Goal: Information Seeking & Learning: Compare options

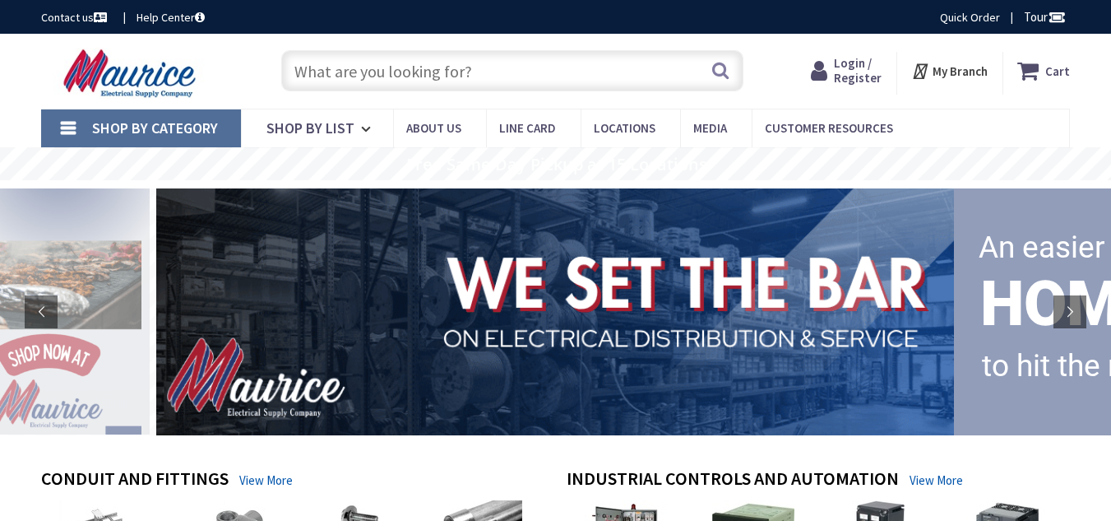
click at [391, 67] on input "text" at bounding box center [512, 70] width 462 height 41
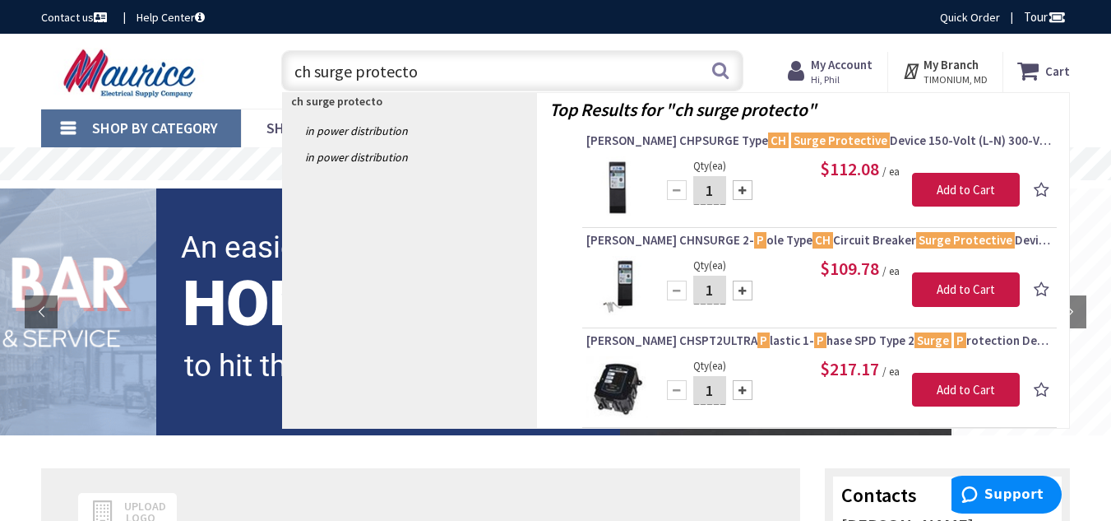
type input "ch surge protector"
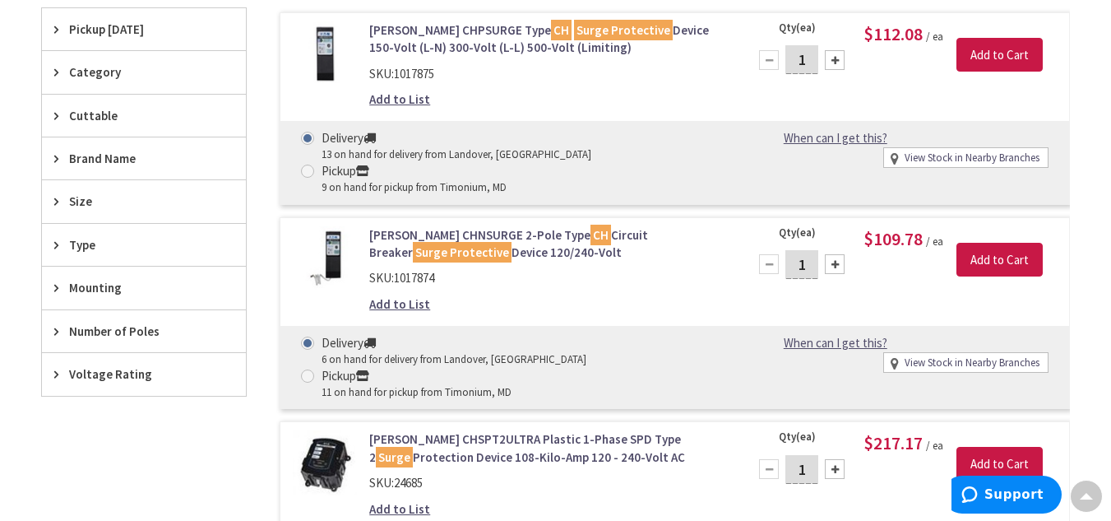
scroll to position [411, 0]
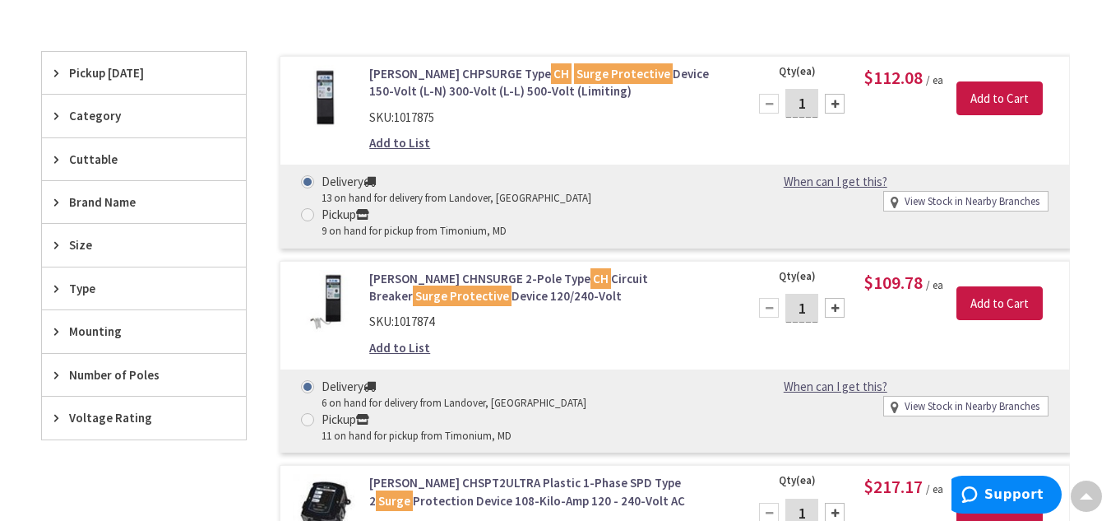
click at [334, 276] on img at bounding box center [325, 302] width 64 height 64
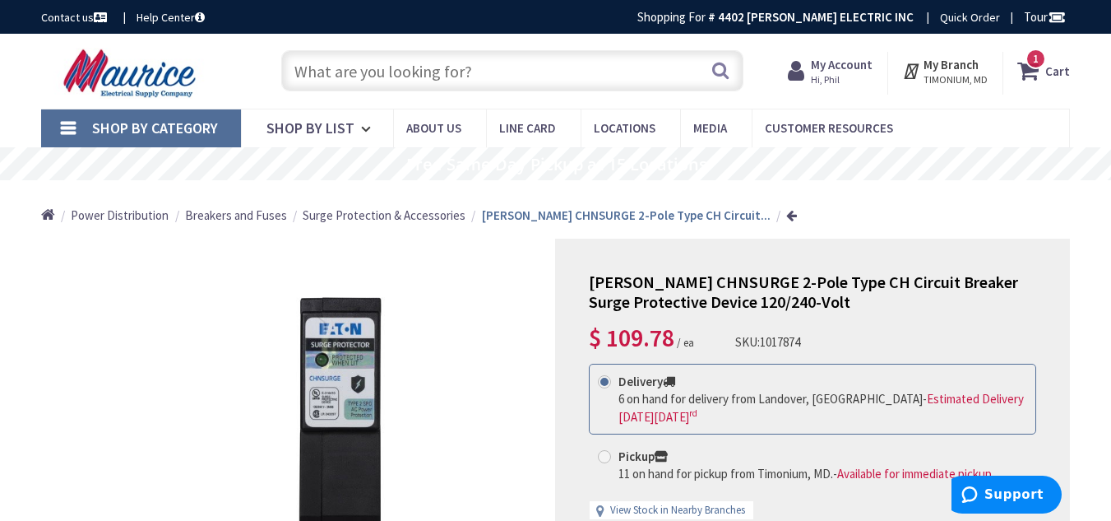
click at [557, 72] on input "text" at bounding box center [512, 70] width 462 height 41
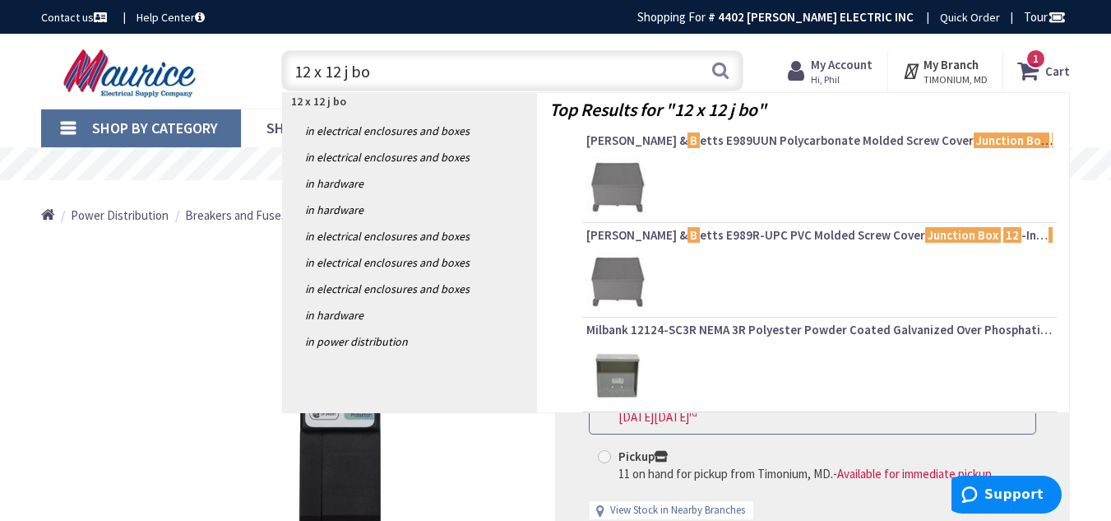
type input "12 x 12 j box"
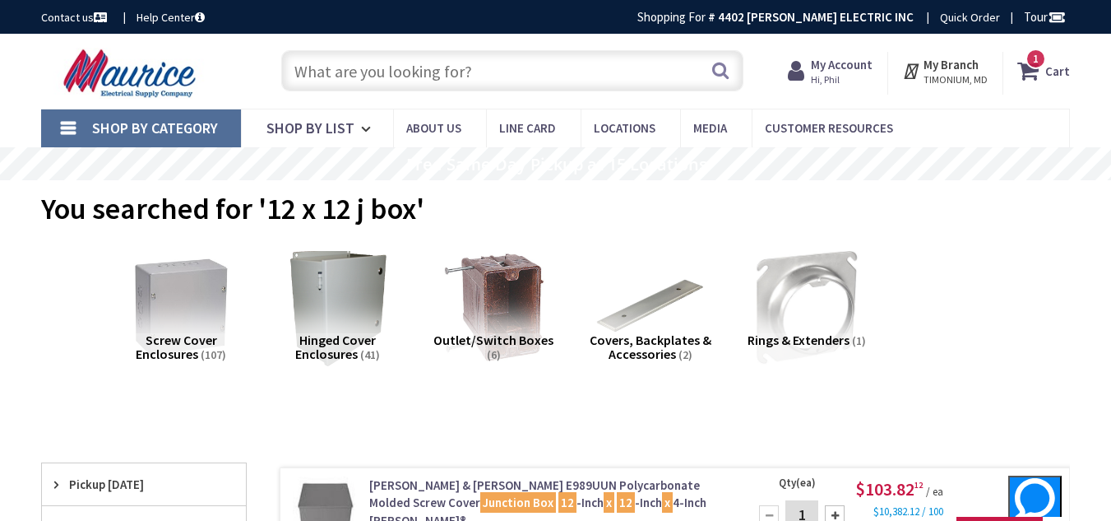
click at [415, 66] on input "text" at bounding box center [512, 70] width 462 height 41
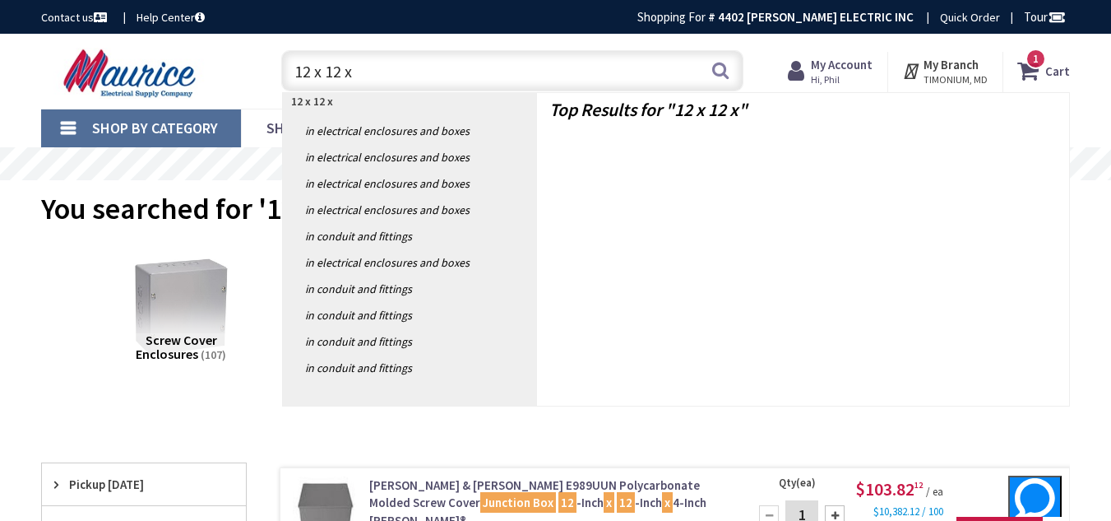
type input "12 x 12 x 4"
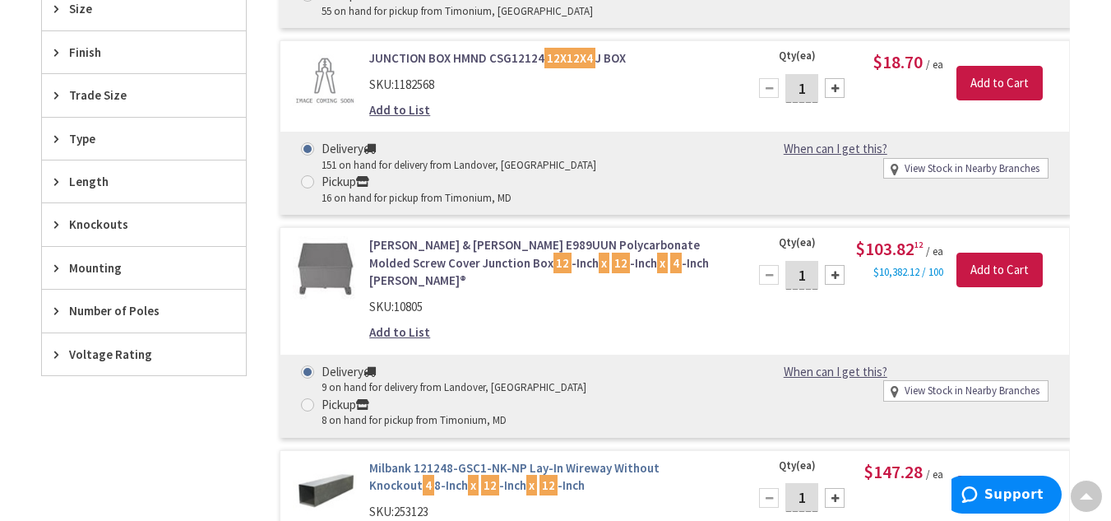
scroll to position [740, 0]
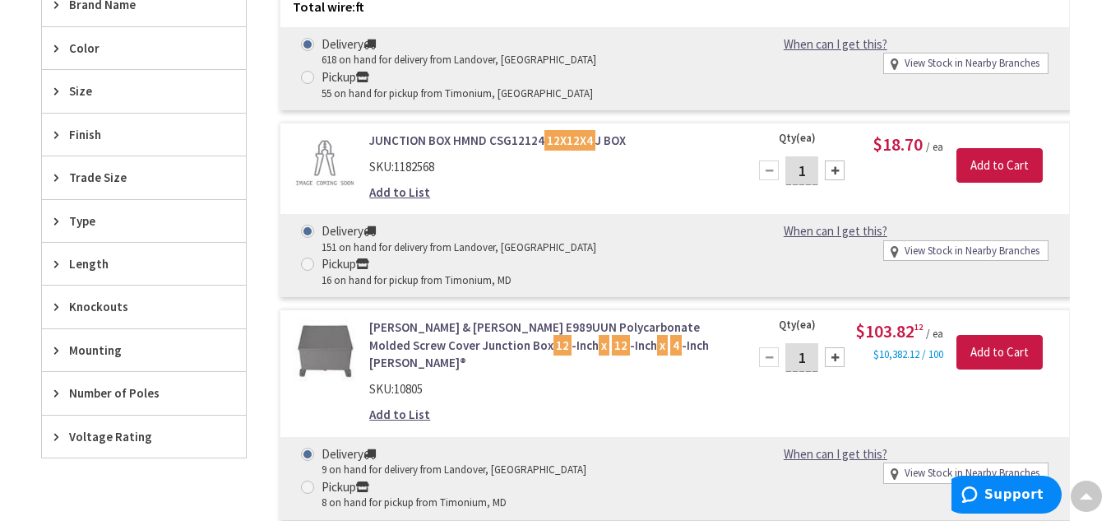
click at [461, 141] on link "JUNCTION BOX HMND CSG12124 12X12X4 J BOX" at bounding box center [548, 140] width 359 height 17
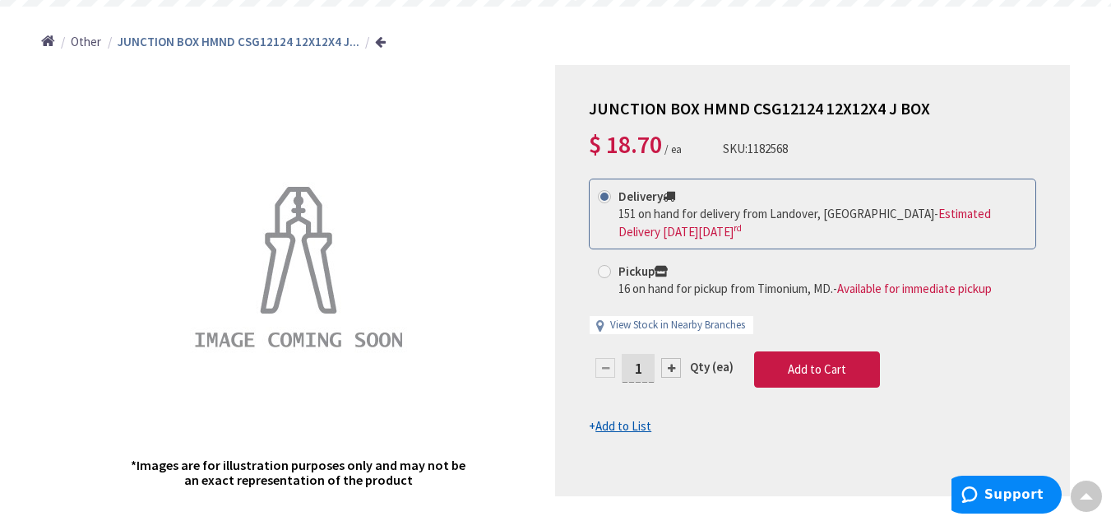
scroll to position [91, 0]
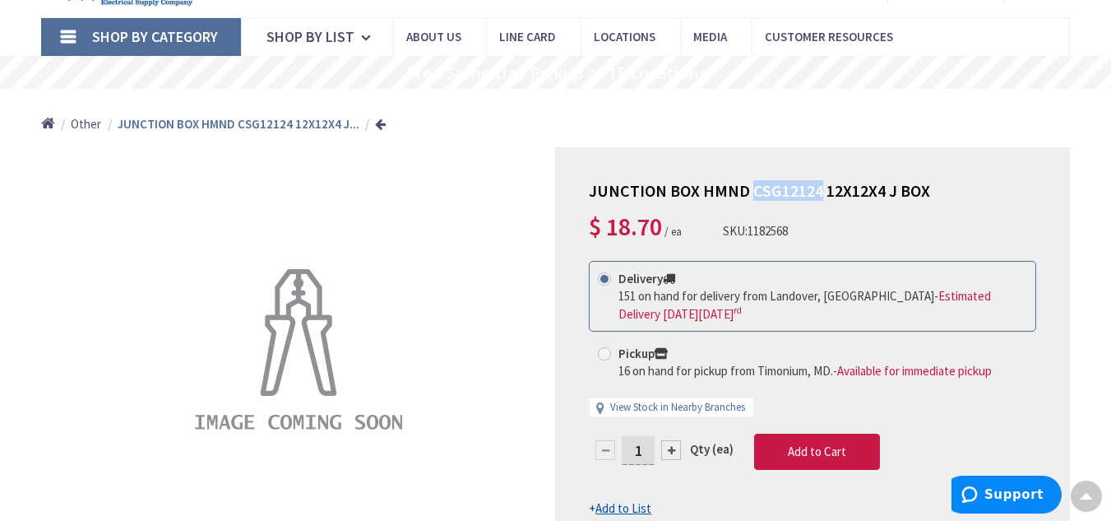
drag, startPoint x: 746, startPoint y: 192, endPoint x: 816, endPoint y: 192, distance: 69.9
click at [816, 192] on span "JUNCTION BOX HMND CSG12124 12X12X4 J BOX" at bounding box center [759, 190] width 341 height 21
copy span "CSG12124"
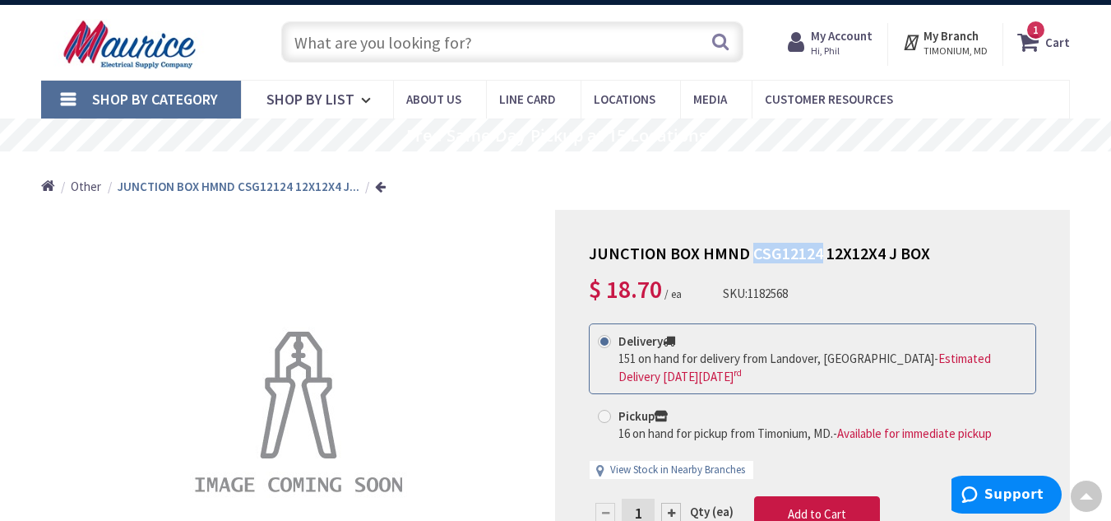
scroll to position [0, 0]
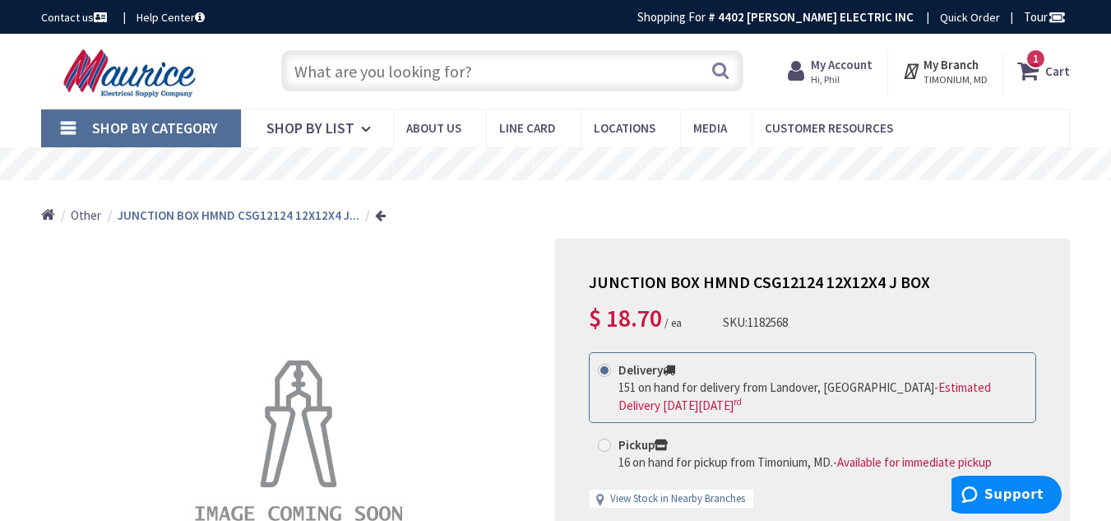
click at [343, 72] on input "text" at bounding box center [512, 70] width 462 height 41
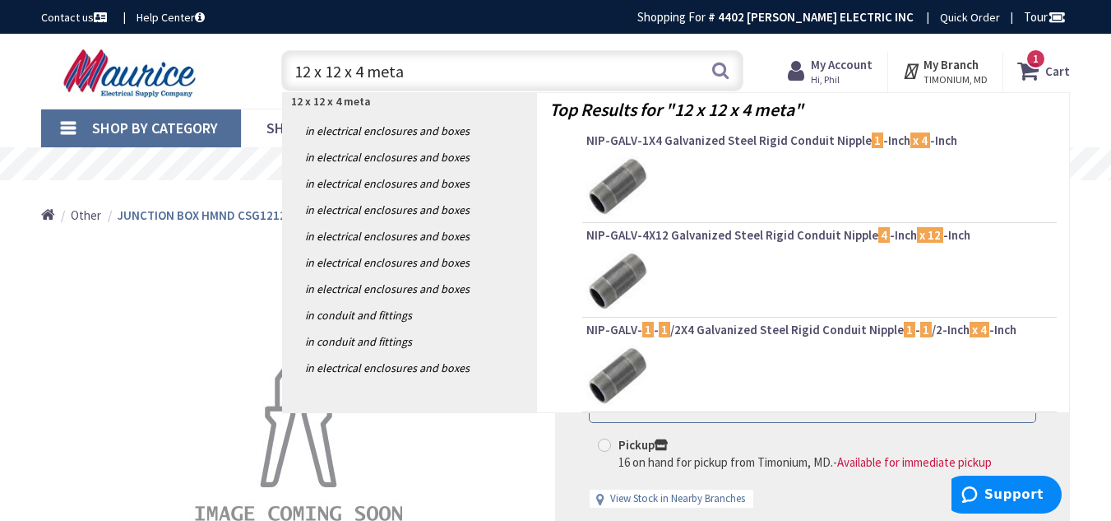
type input "12 x 12 x 4 metal"
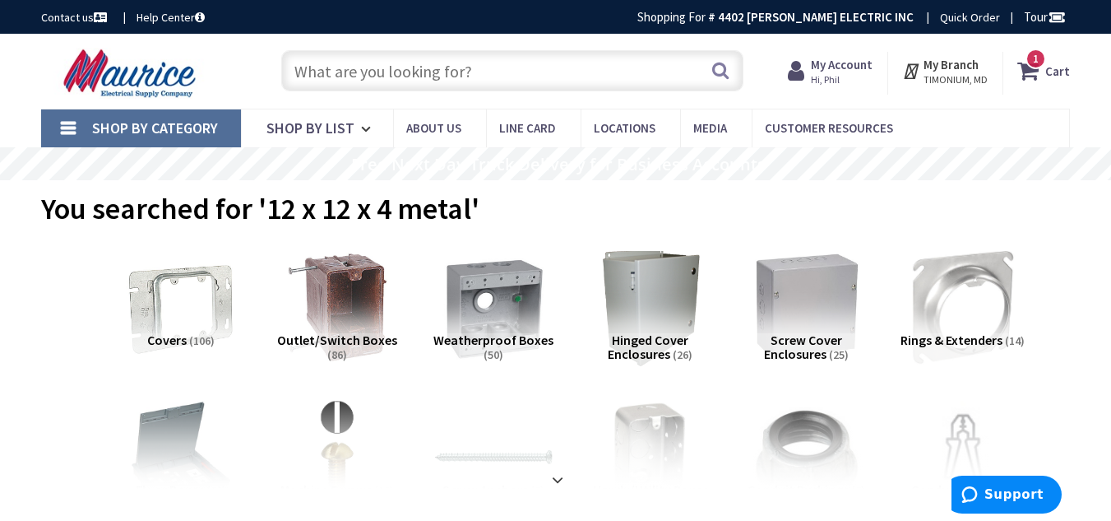
click at [836, 308] on img at bounding box center [806, 307] width 129 height 129
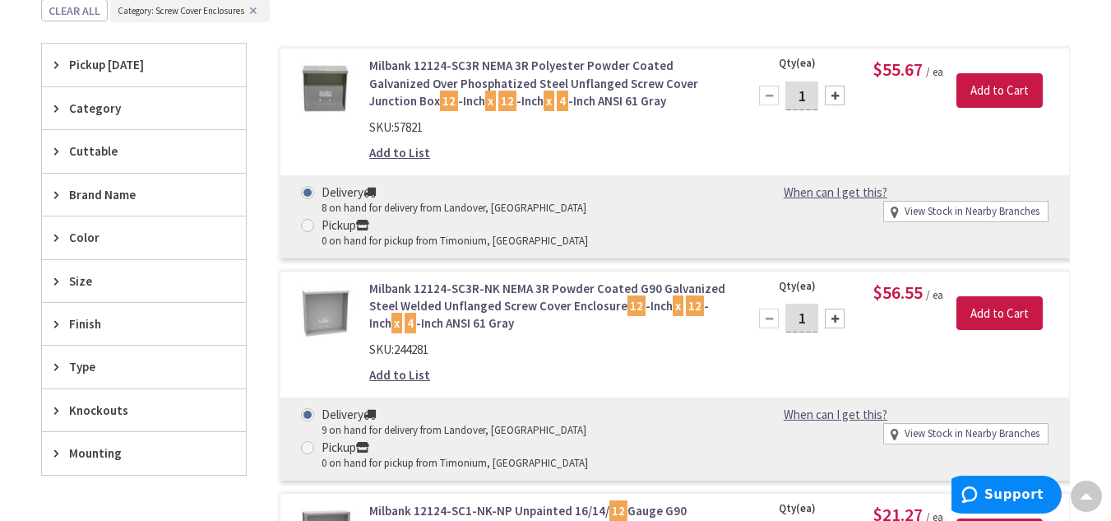
scroll to position [494, 0]
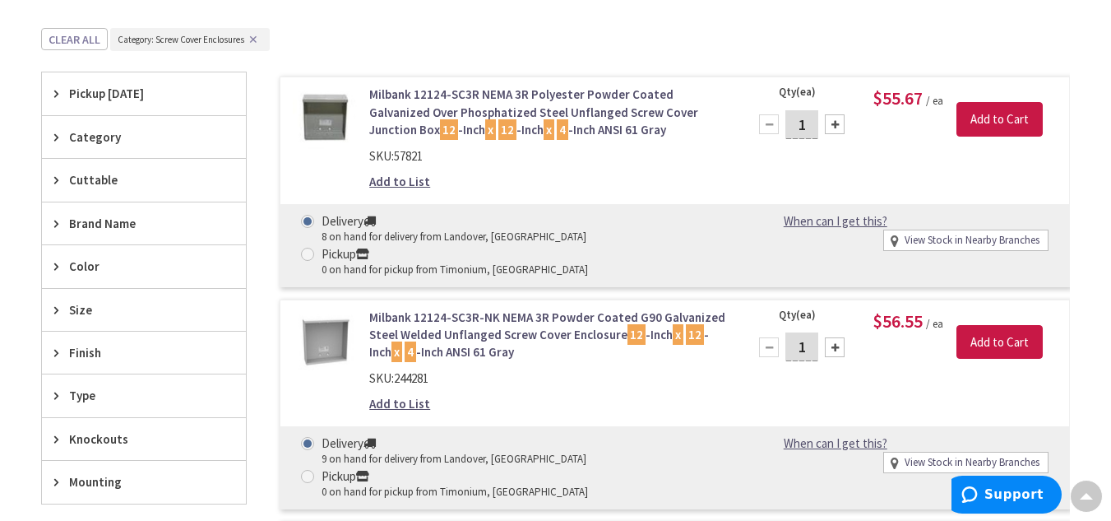
click at [322, 308] on img at bounding box center [325, 340] width 64 height 64
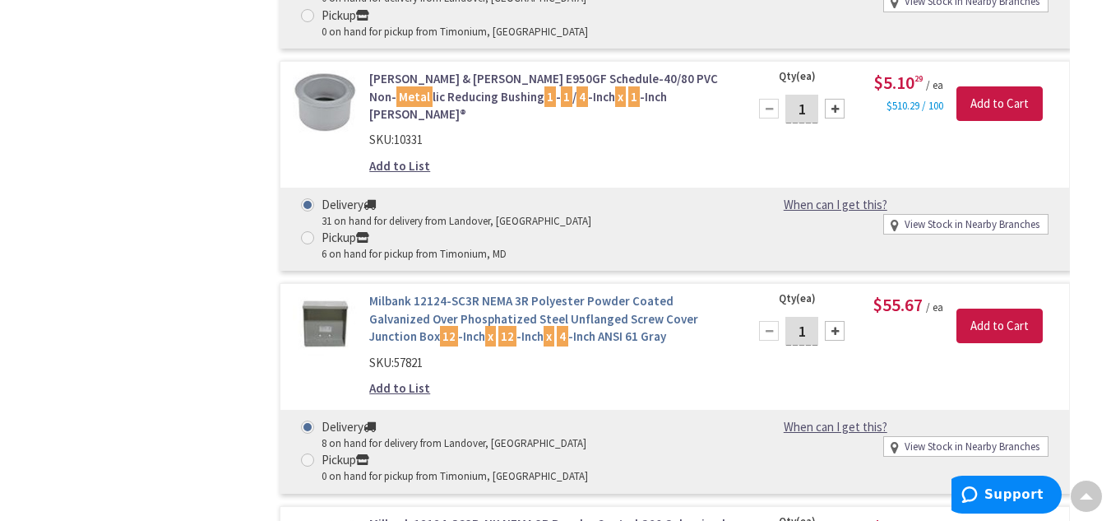
scroll to position [1398, 0]
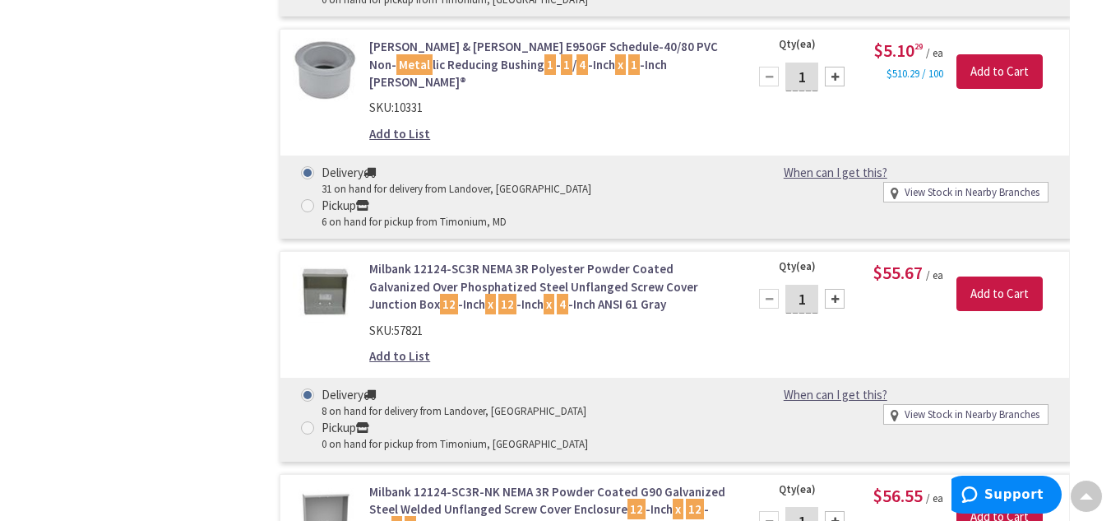
click at [323, 483] on img at bounding box center [325, 515] width 64 height 64
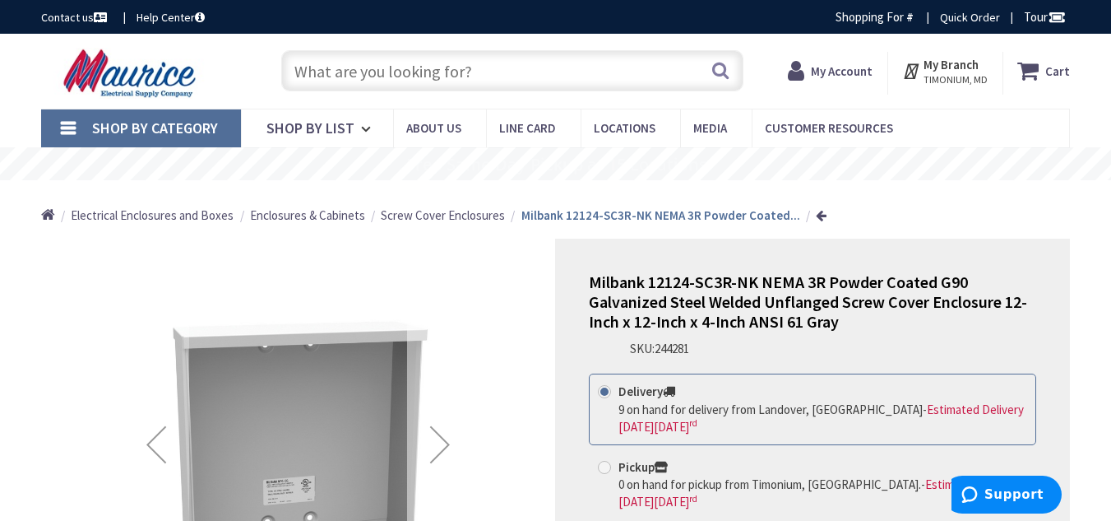
scroll to position [82, 0]
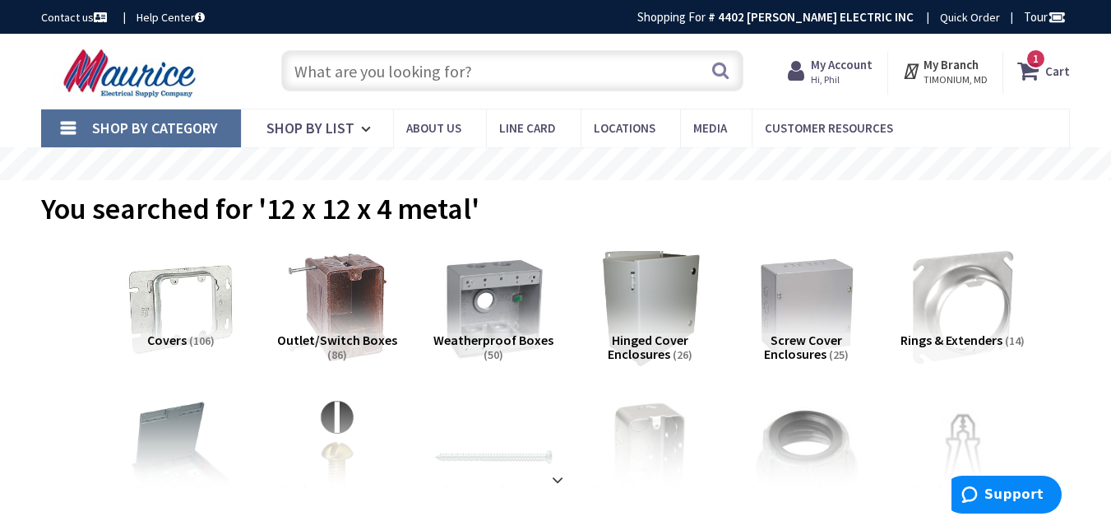
click at [335, 76] on input "text" at bounding box center [512, 70] width 462 height 41
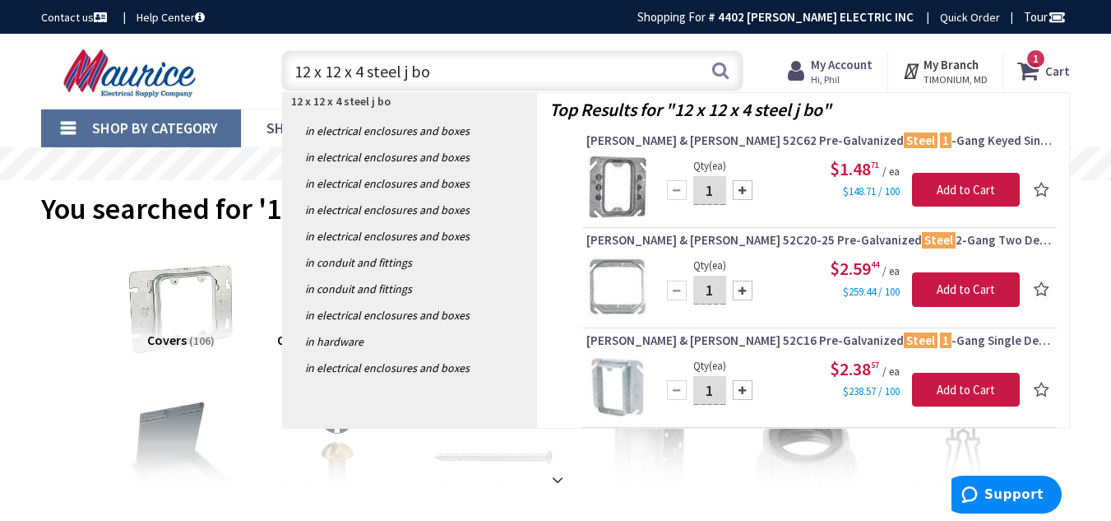
type input "12 x 12 x 4 steel j box"
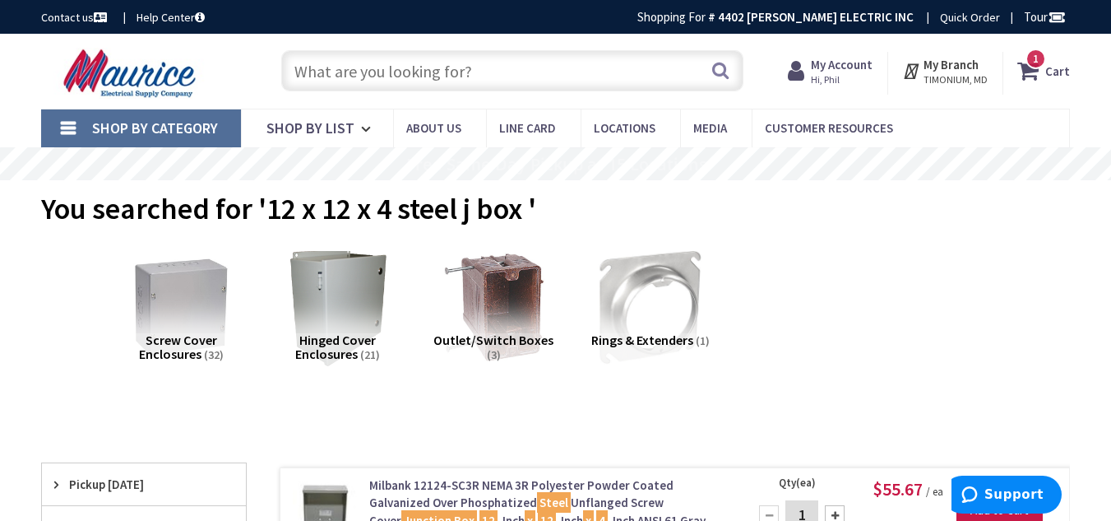
click at [364, 81] on input "text" at bounding box center [512, 70] width 462 height 41
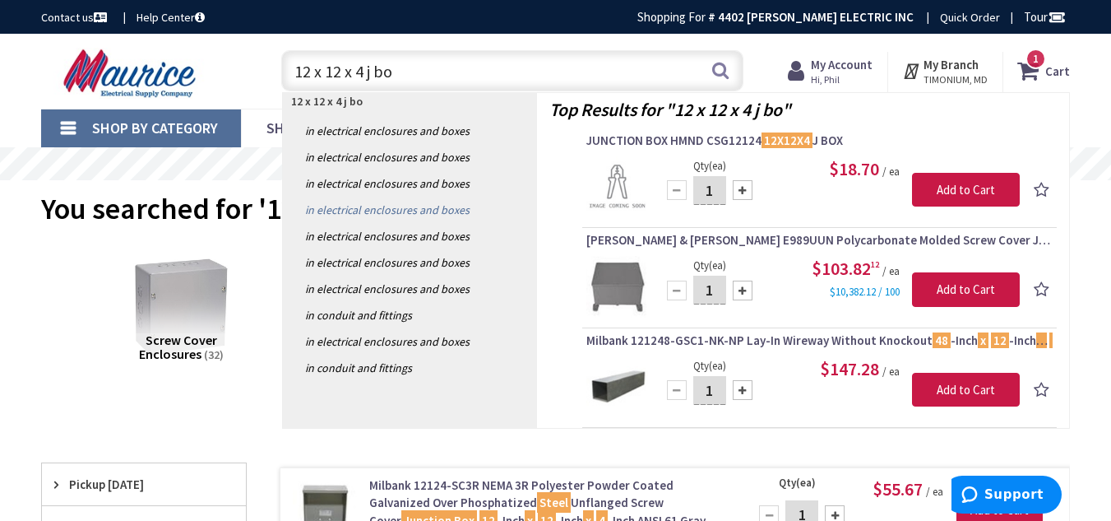
type input "12 x 12 x 4 j box"
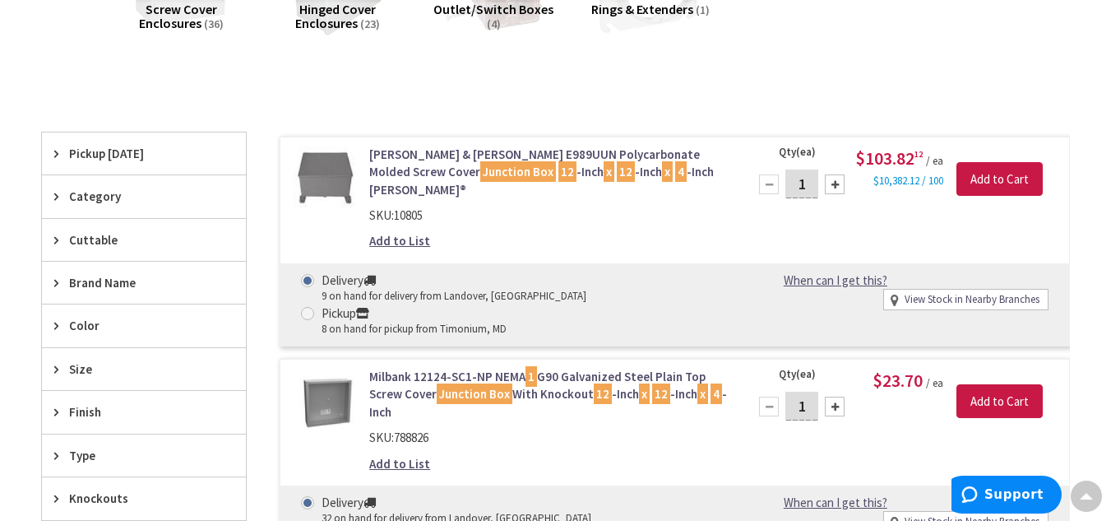
scroll to position [329, 0]
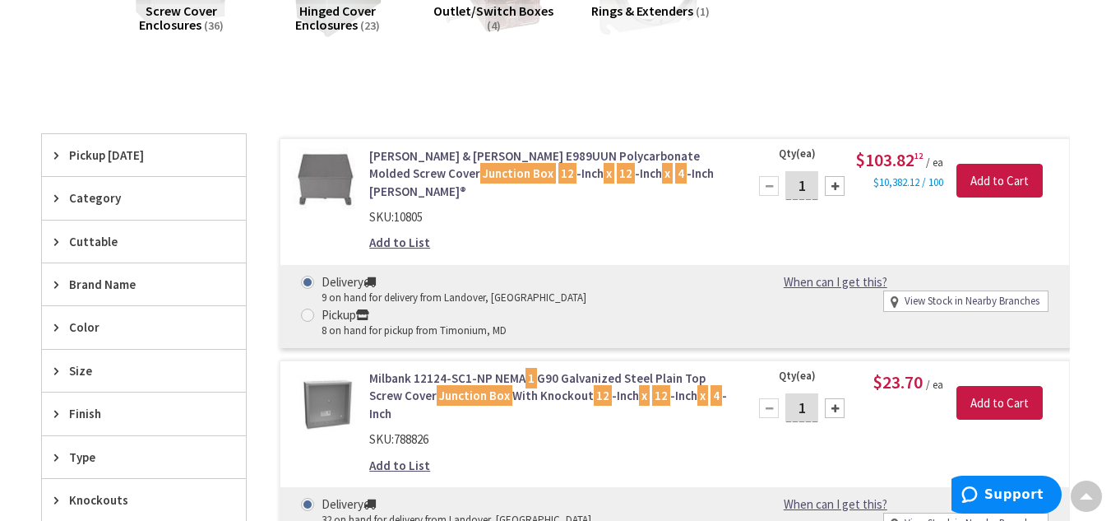
click at [330, 369] on img at bounding box center [325, 401] width 64 height 64
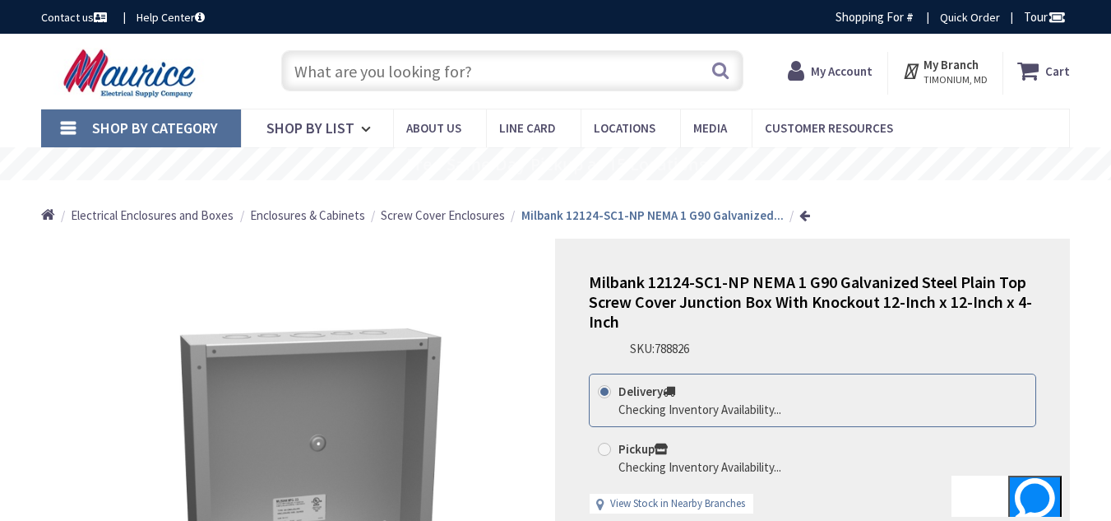
scroll to position [165, 0]
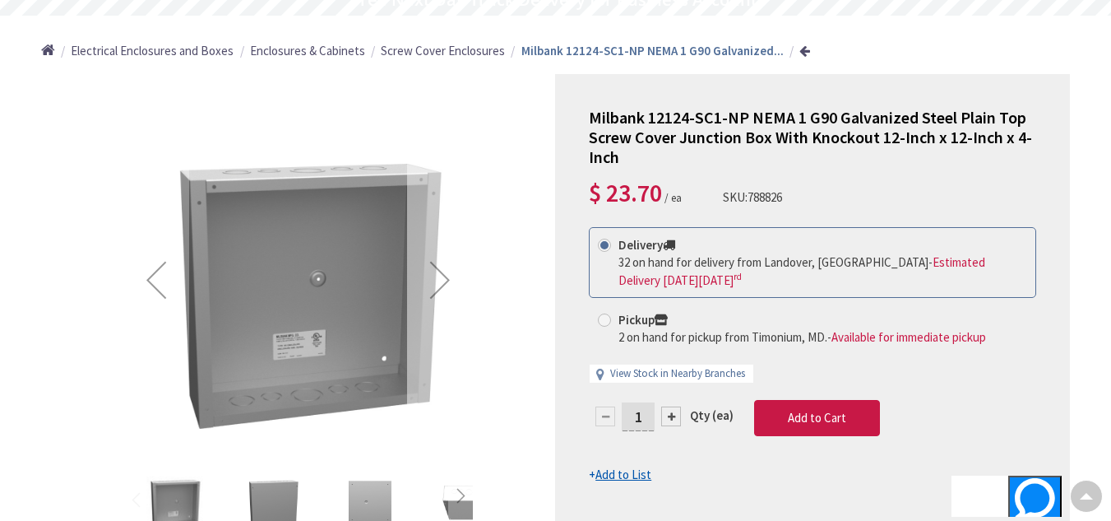
click at [451, 276] on div "Next" at bounding box center [440, 280] width 66 height 66
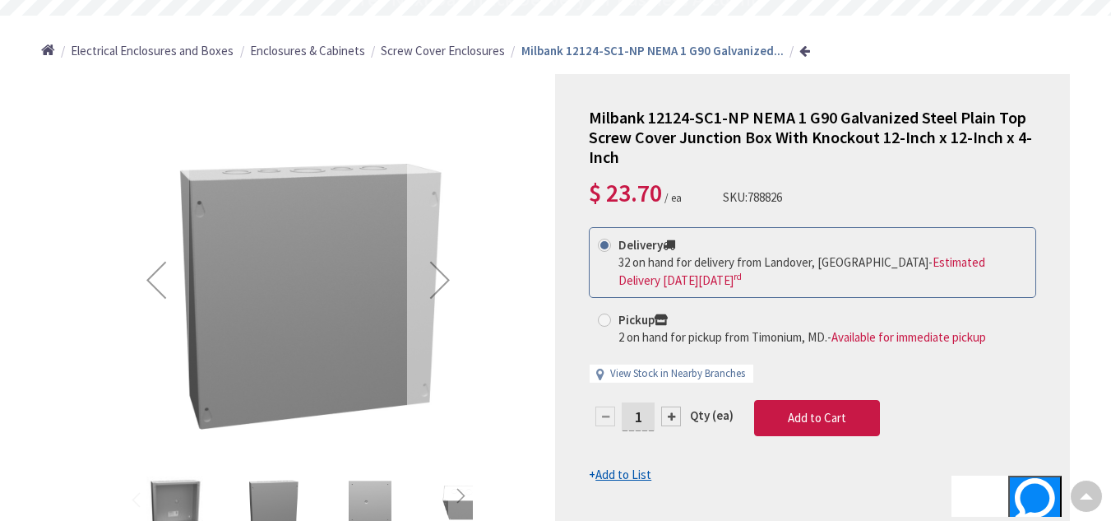
click at [451, 276] on div "Next" at bounding box center [440, 280] width 66 height 66
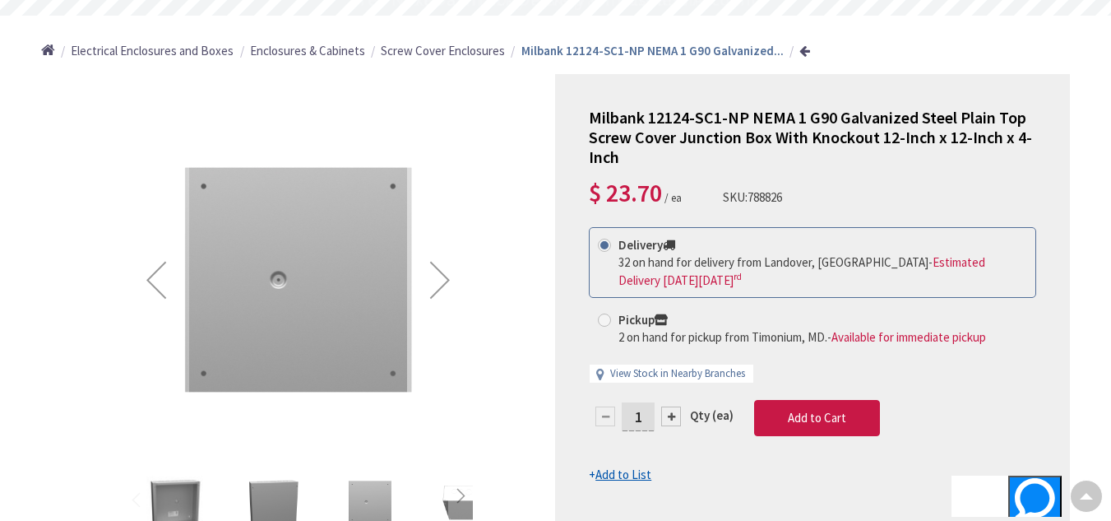
click at [451, 279] on div "Next" at bounding box center [440, 280] width 66 height 66
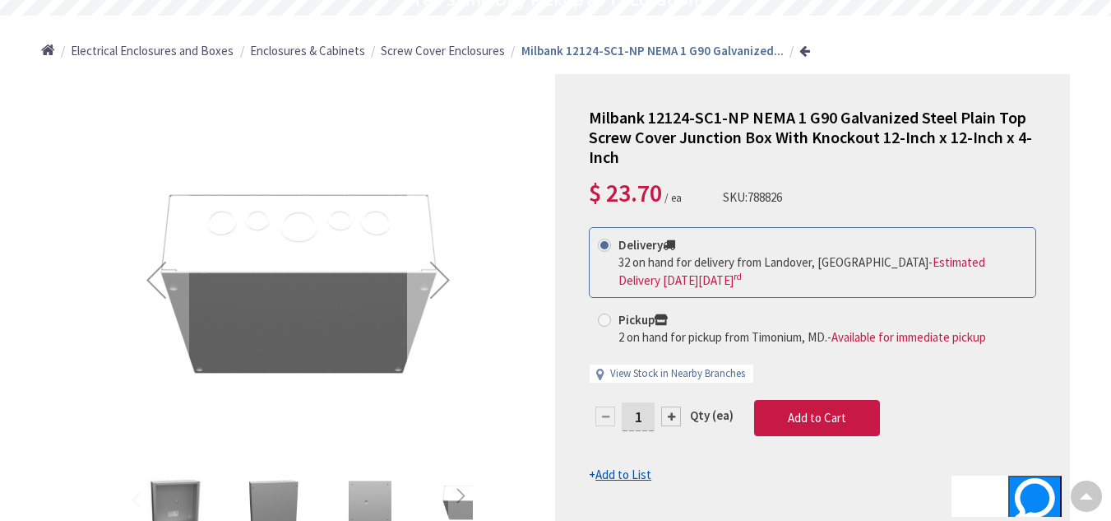
click at [451, 279] on div "Next" at bounding box center [440, 280] width 66 height 66
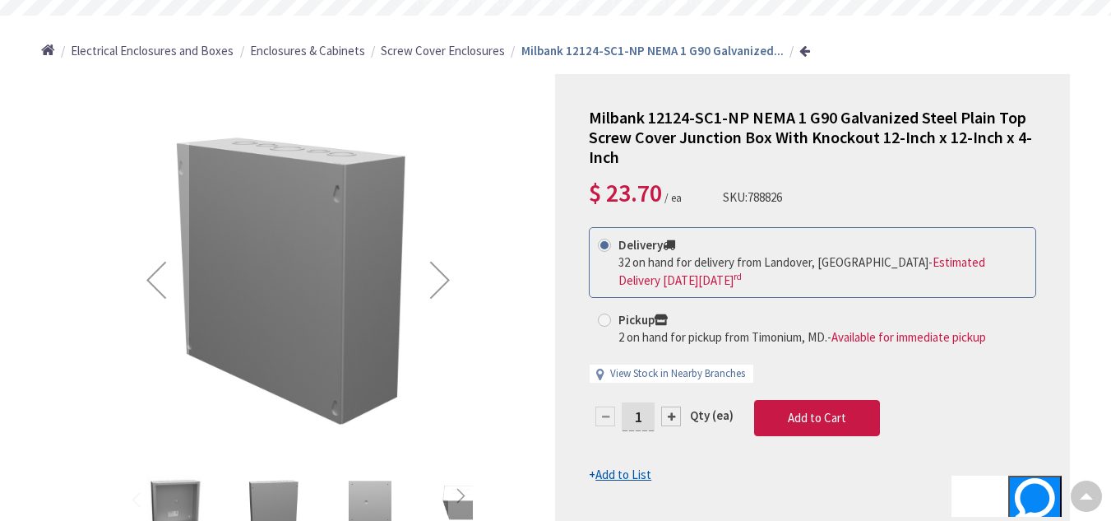
click at [451, 279] on div "Next" at bounding box center [440, 280] width 66 height 66
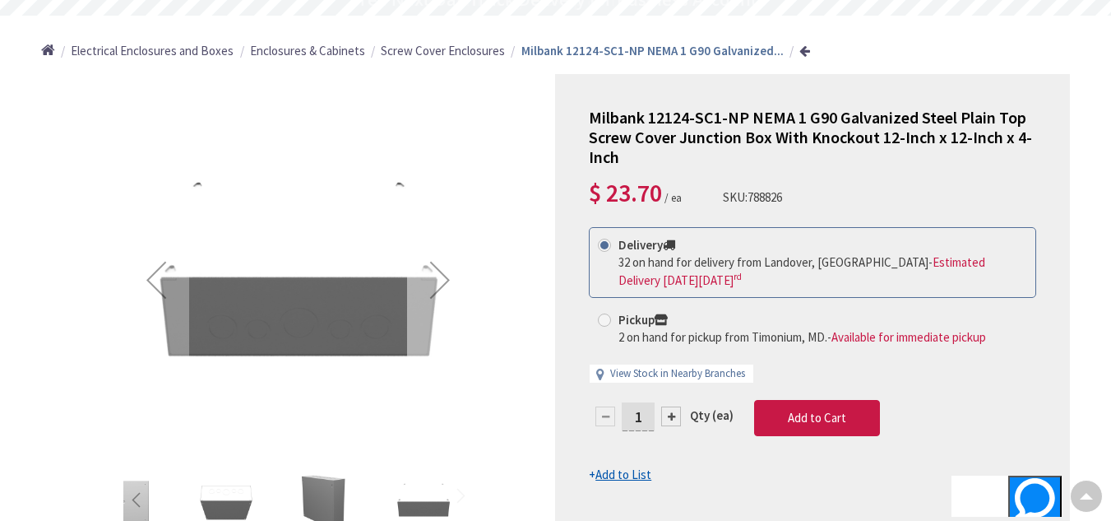
click at [451, 279] on div "Next" at bounding box center [440, 280] width 66 height 66
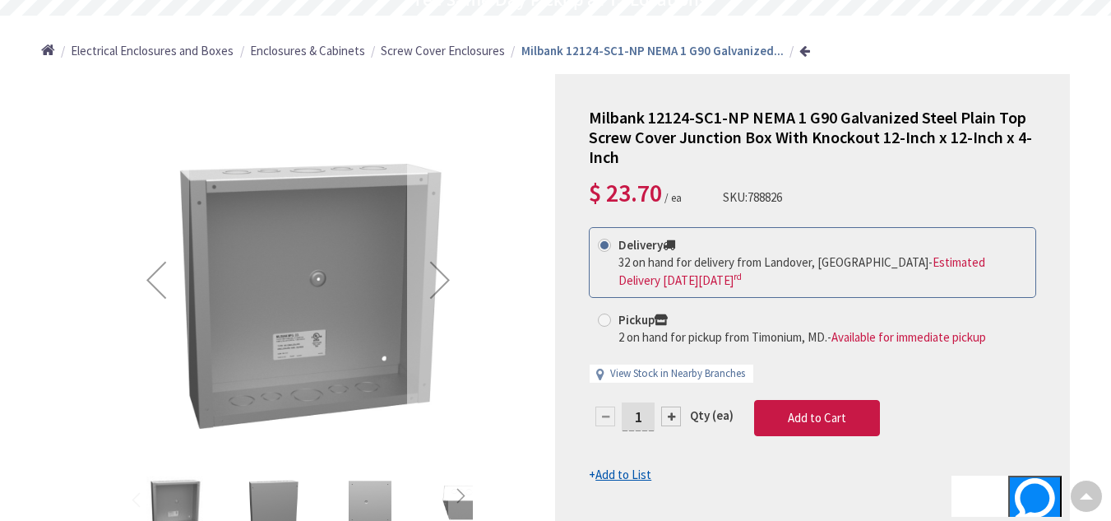
click at [451, 279] on div "Next" at bounding box center [440, 280] width 66 height 66
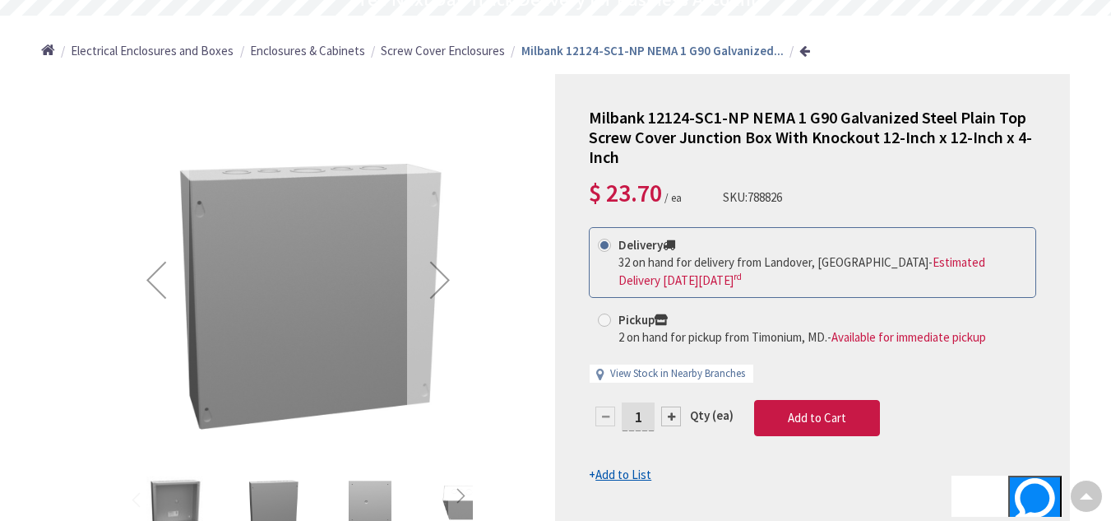
click at [451, 279] on div "Next" at bounding box center [440, 280] width 66 height 66
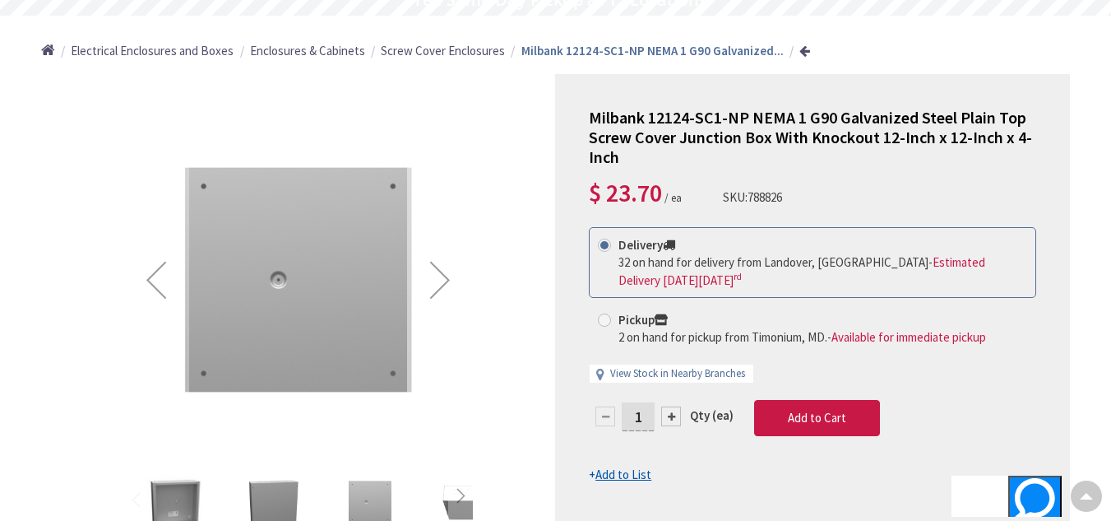
click at [449, 278] on div "Next" at bounding box center [440, 280] width 66 height 66
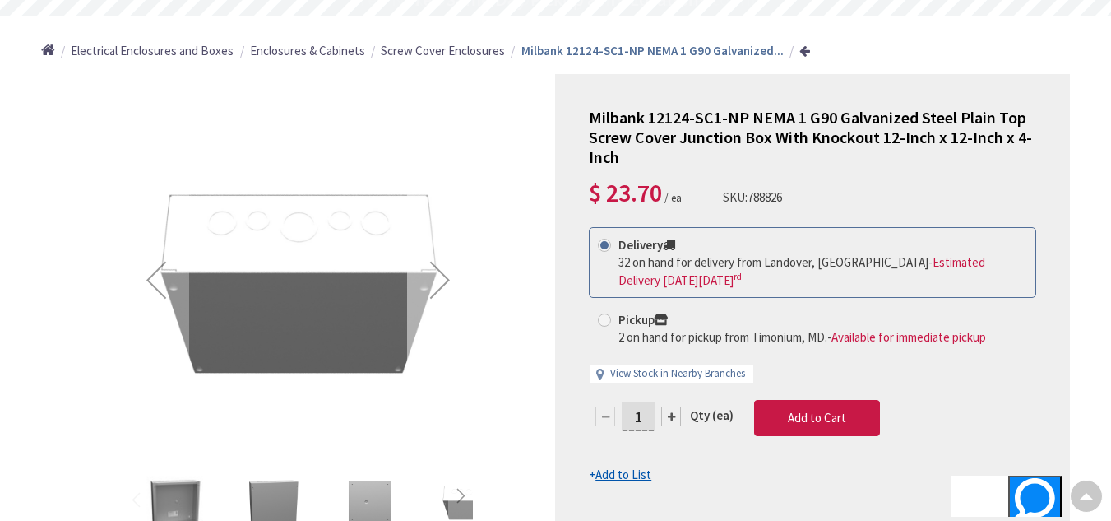
click at [448, 278] on div "Next" at bounding box center [440, 280] width 66 height 66
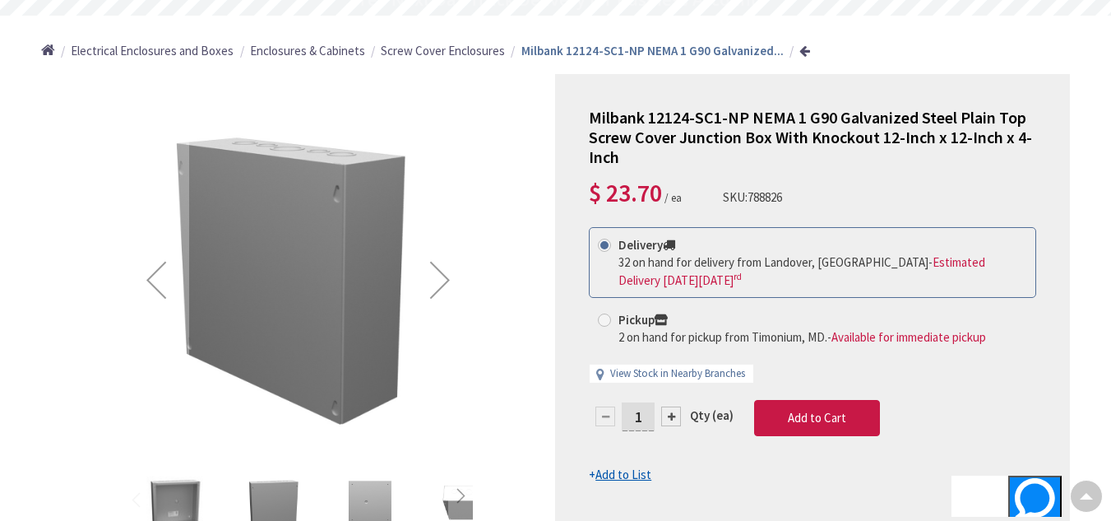
click at [448, 278] on div "Next" at bounding box center [440, 280] width 66 height 66
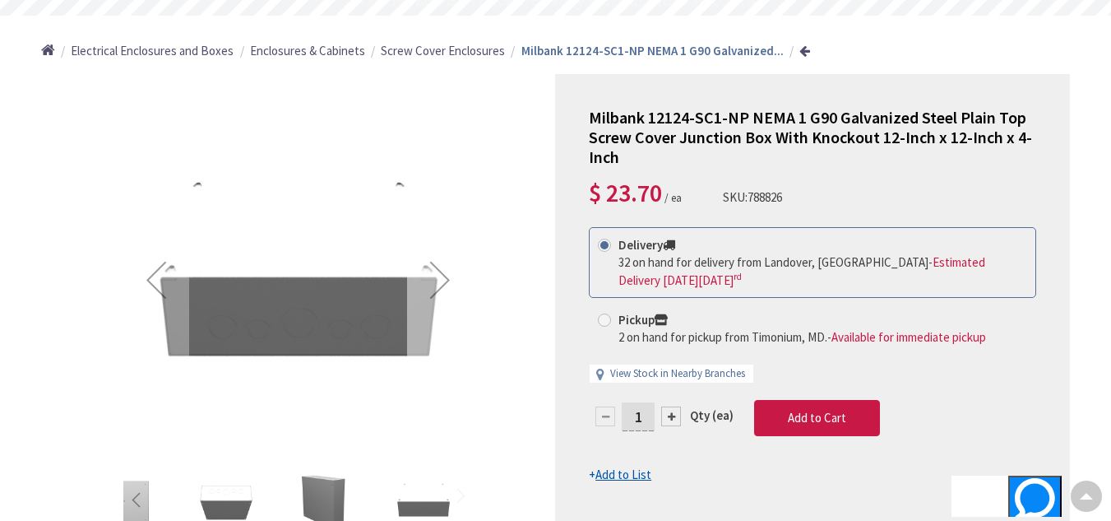
click at [448, 278] on div "Next" at bounding box center [440, 280] width 66 height 66
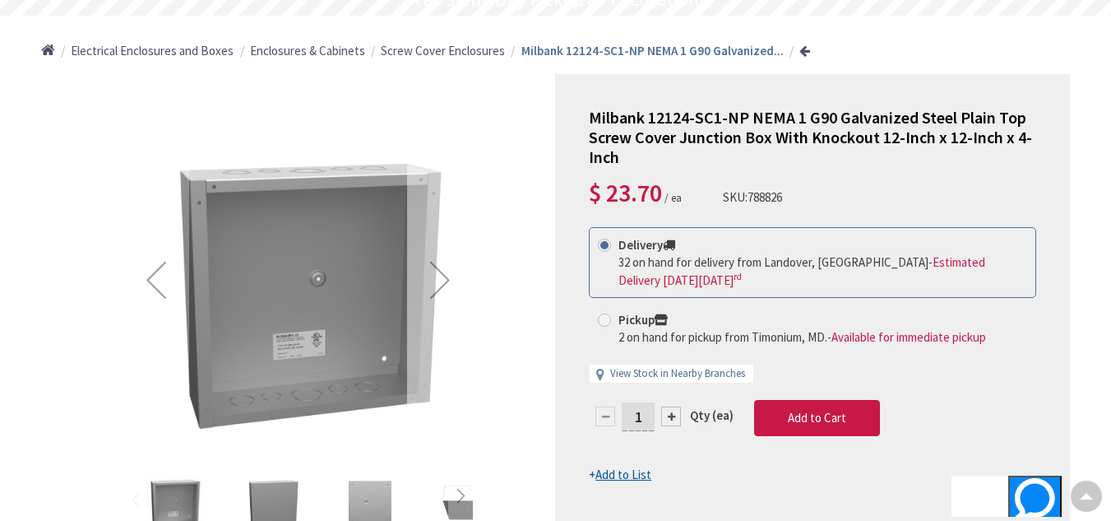
click at [448, 278] on div "Next" at bounding box center [440, 280] width 66 height 66
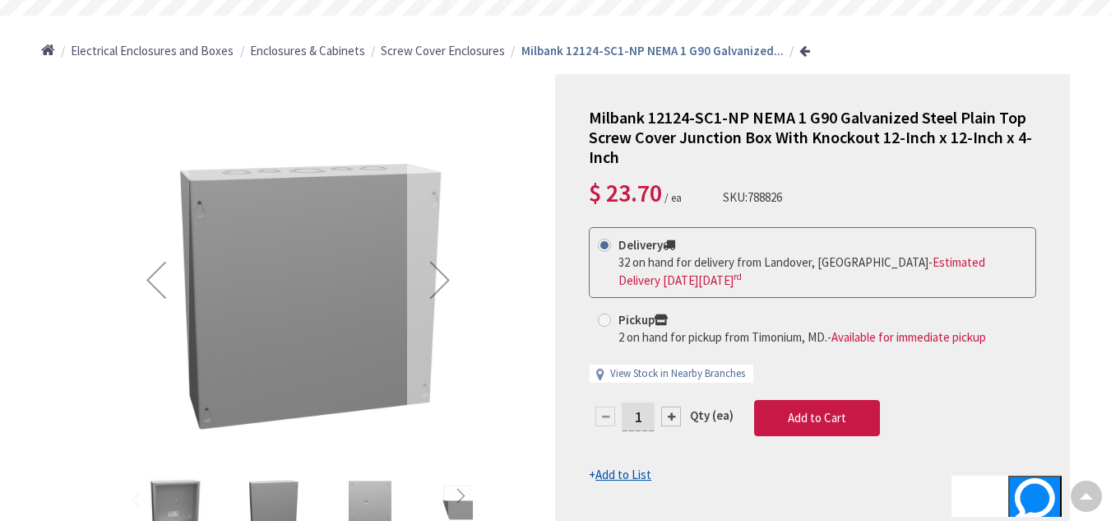
click at [448, 278] on div "Next" at bounding box center [440, 280] width 66 height 66
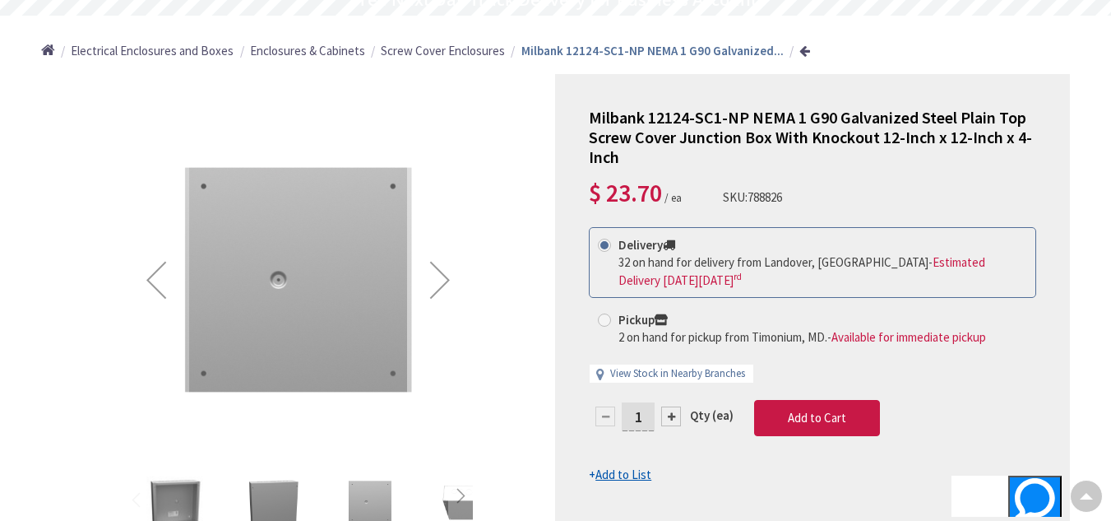
click at [448, 278] on div "Next" at bounding box center [440, 280] width 66 height 66
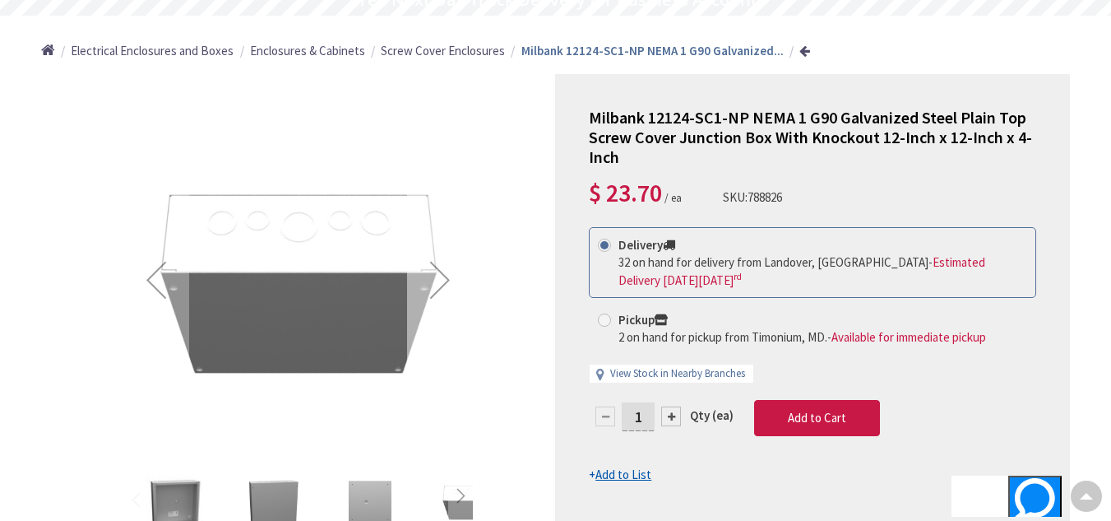
click at [448, 278] on div "Next" at bounding box center [440, 280] width 66 height 66
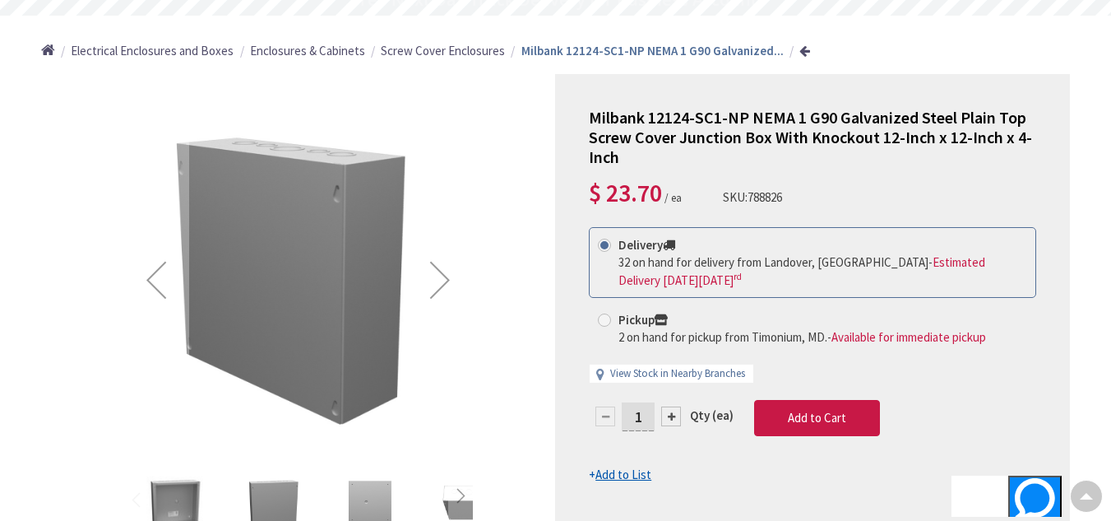
click at [448, 278] on div "Next" at bounding box center [440, 280] width 66 height 66
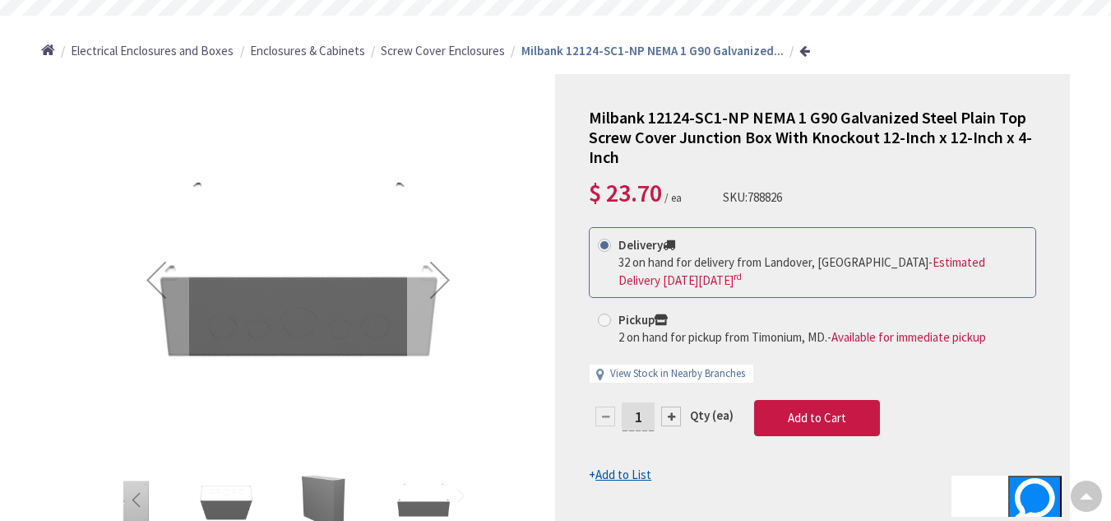
click at [448, 278] on div "Next" at bounding box center [440, 280] width 66 height 66
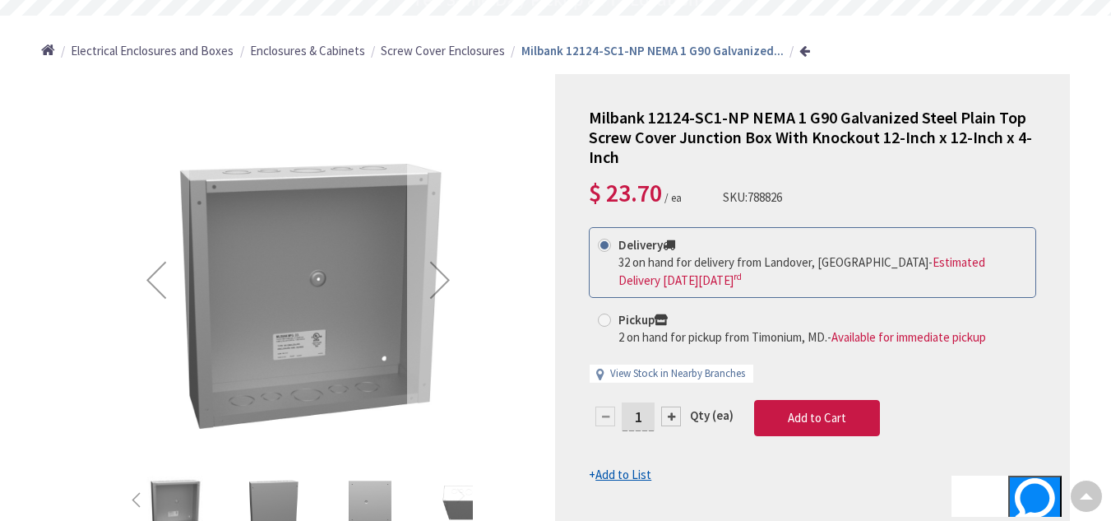
click at [448, 278] on div "Next" at bounding box center [440, 280] width 66 height 66
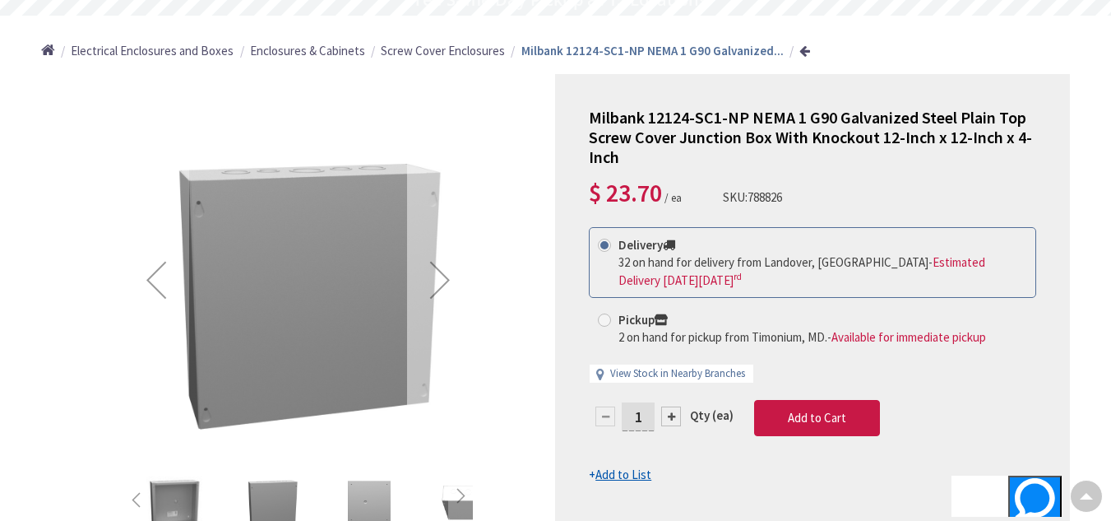
click at [448, 278] on div "Next" at bounding box center [440, 280] width 66 height 66
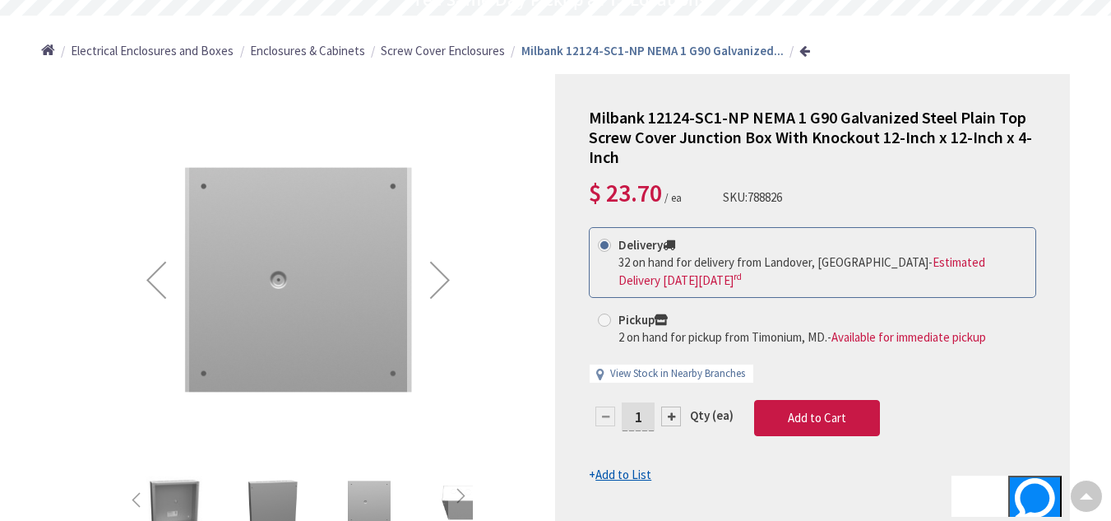
click at [448, 278] on div "Next" at bounding box center [440, 280] width 66 height 66
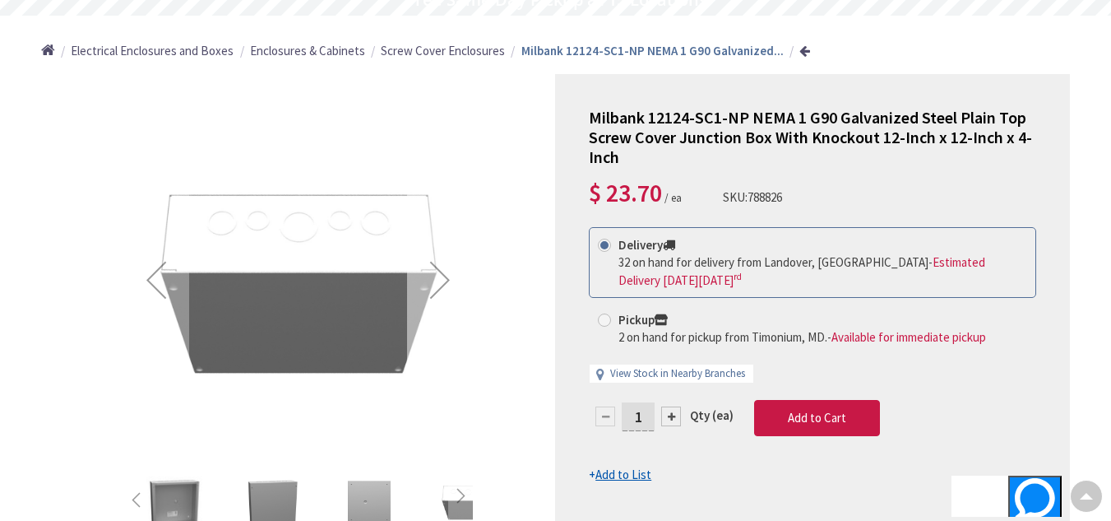
click at [448, 278] on div "Next" at bounding box center [440, 280] width 66 height 66
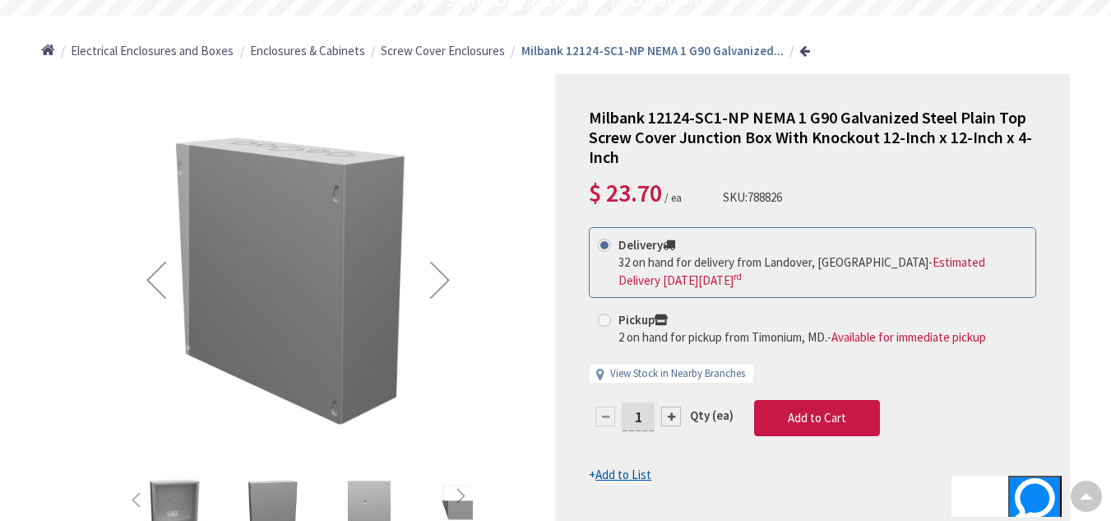
click at [448, 278] on div "Next" at bounding box center [440, 280] width 66 height 66
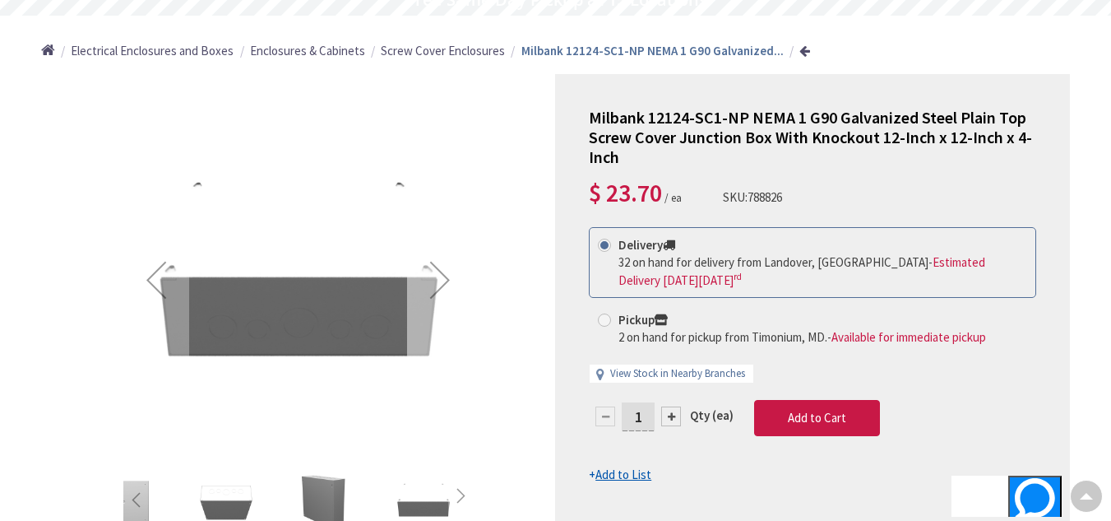
click at [448, 278] on div "Next" at bounding box center [440, 280] width 66 height 66
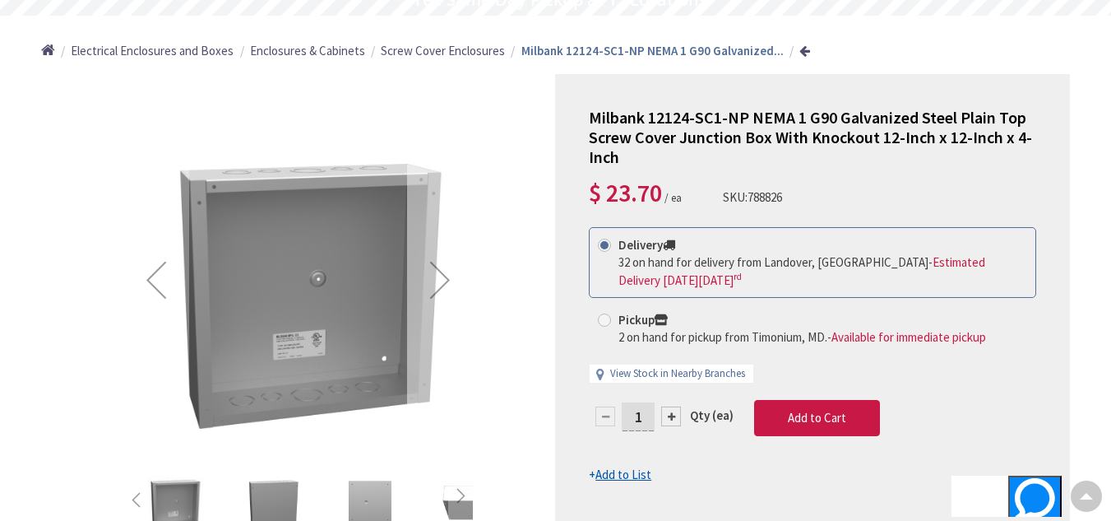
click at [448, 278] on div "Next" at bounding box center [440, 280] width 66 height 66
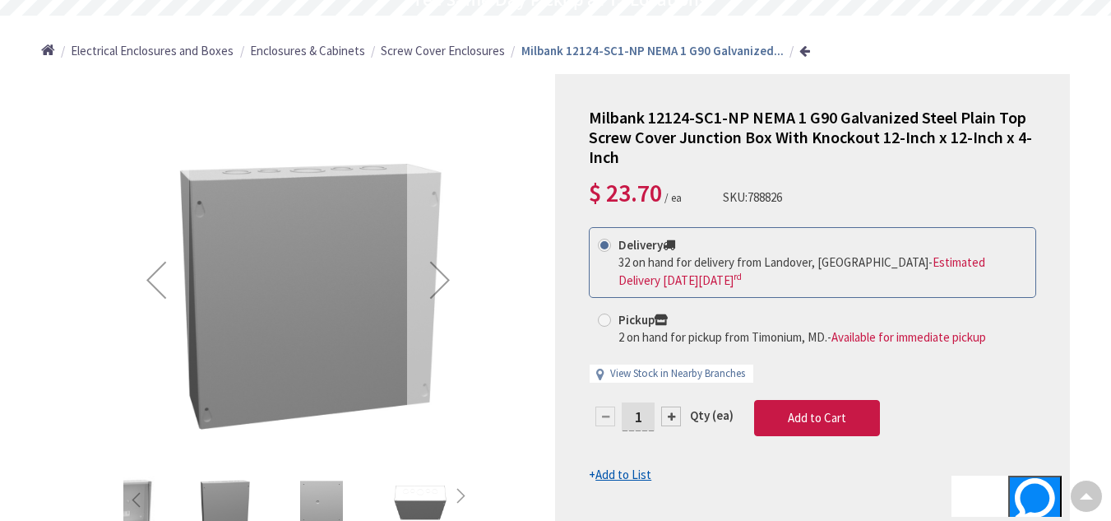
click at [448, 278] on div "Next" at bounding box center [440, 280] width 66 height 66
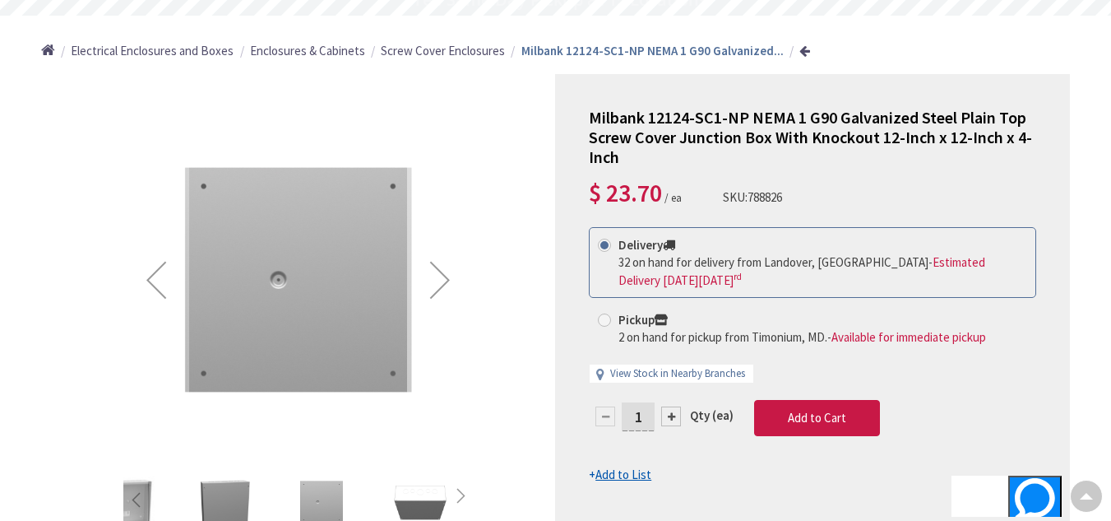
click at [448, 278] on div "Next" at bounding box center [440, 280] width 66 height 66
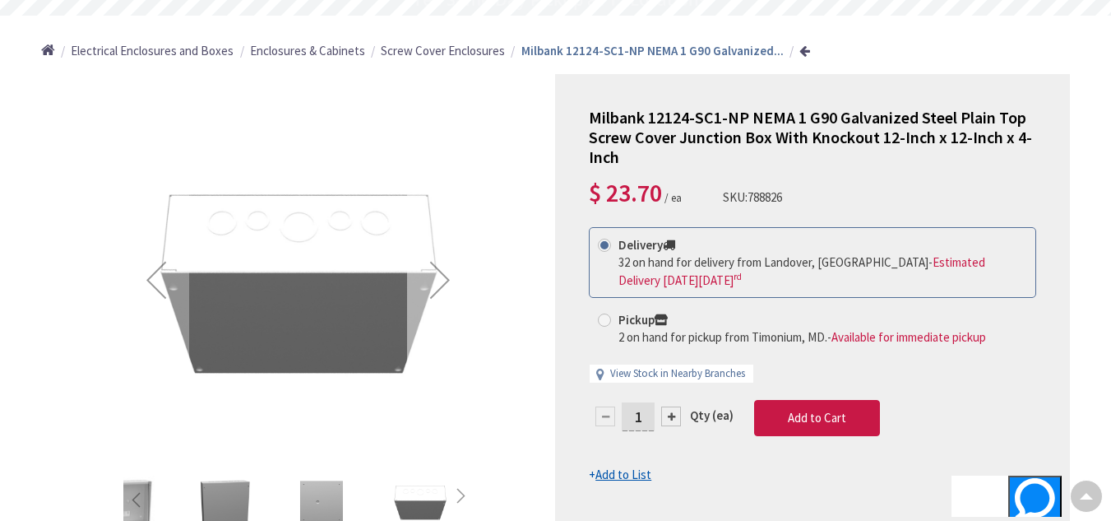
click at [448, 278] on div "Next" at bounding box center [440, 280] width 66 height 66
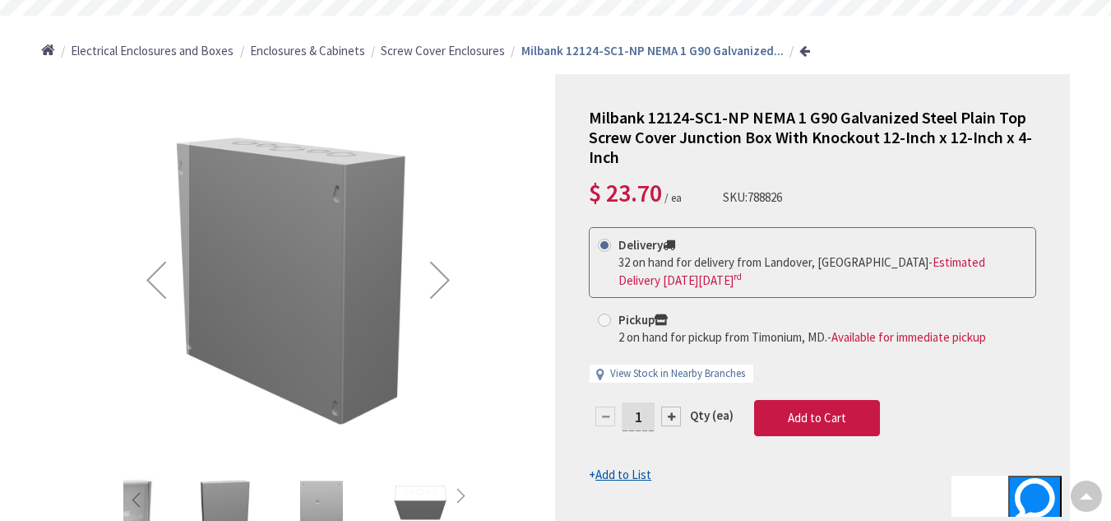
click at [448, 278] on div "Next" at bounding box center [440, 280] width 66 height 66
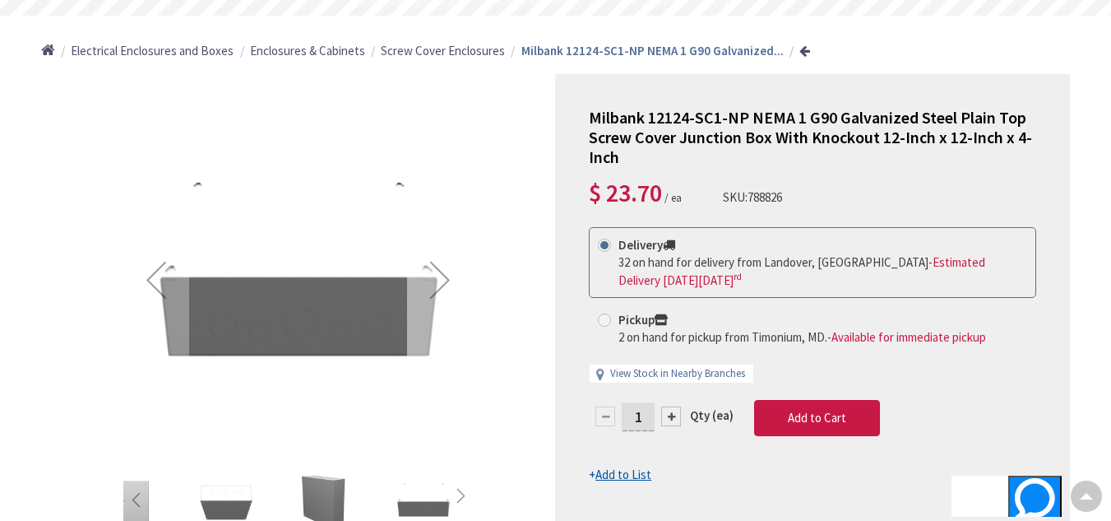
click at [448, 278] on div "Next" at bounding box center [440, 280] width 66 height 66
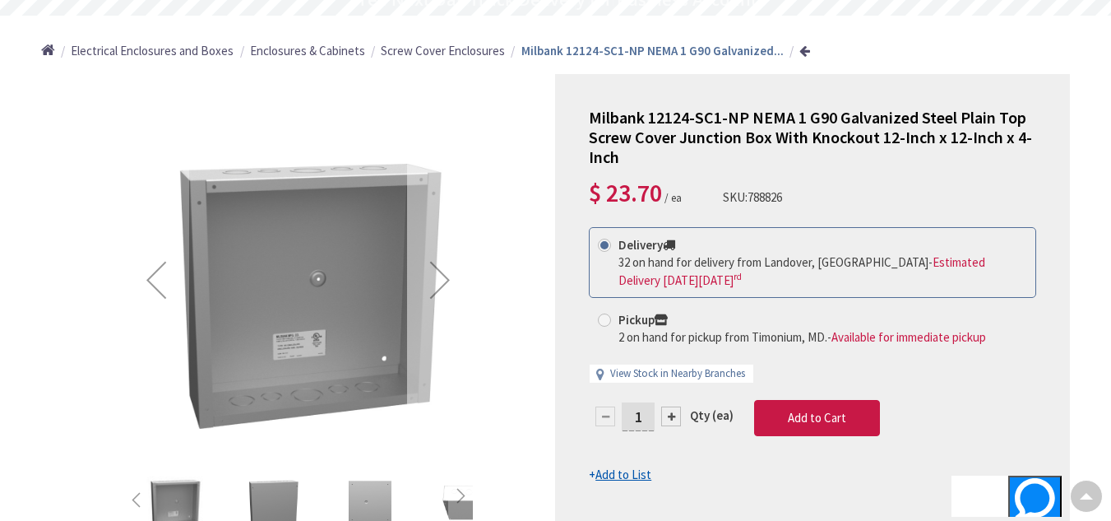
click at [448, 278] on div "Next" at bounding box center [440, 280] width 66 height 66
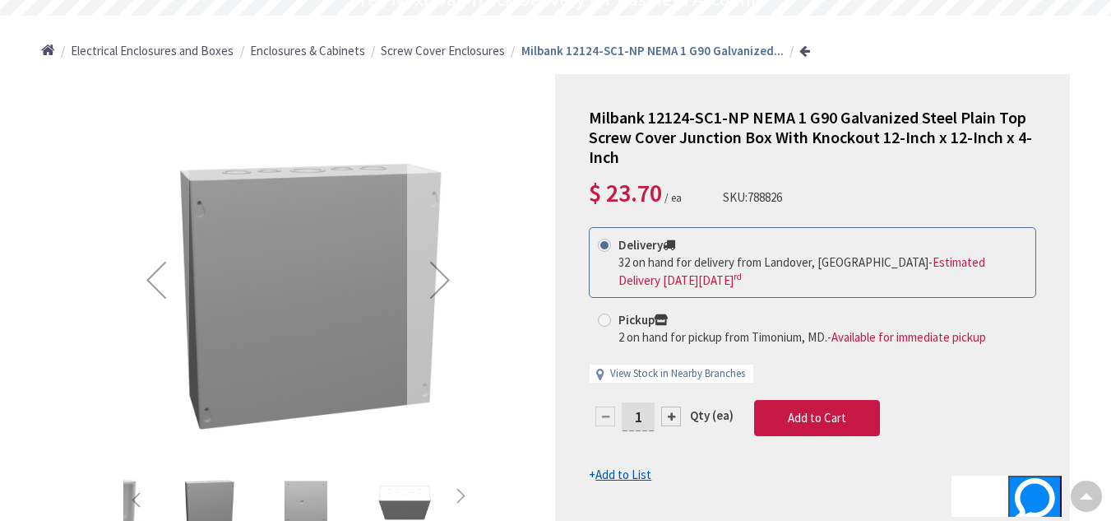
click at [448, 279] on div "Next" at bounding box center [440, 280] width 66 height 66
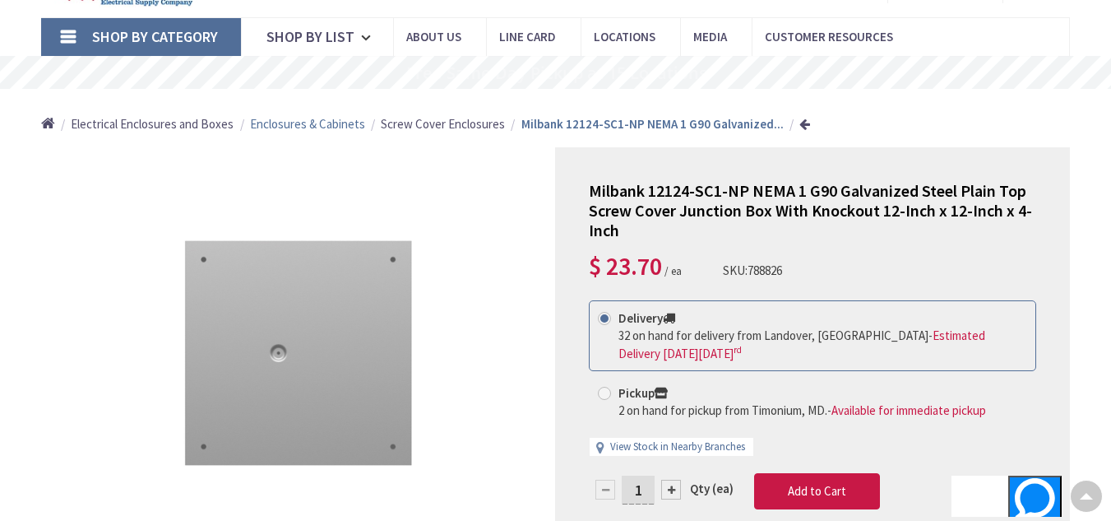
scroll to position [0, 0]
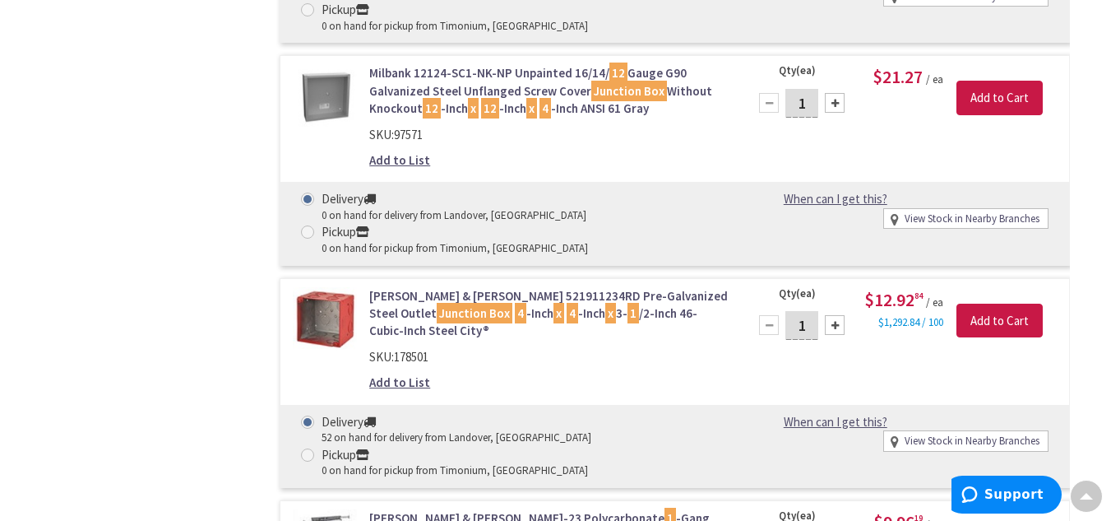
scroll to position [987, 0]
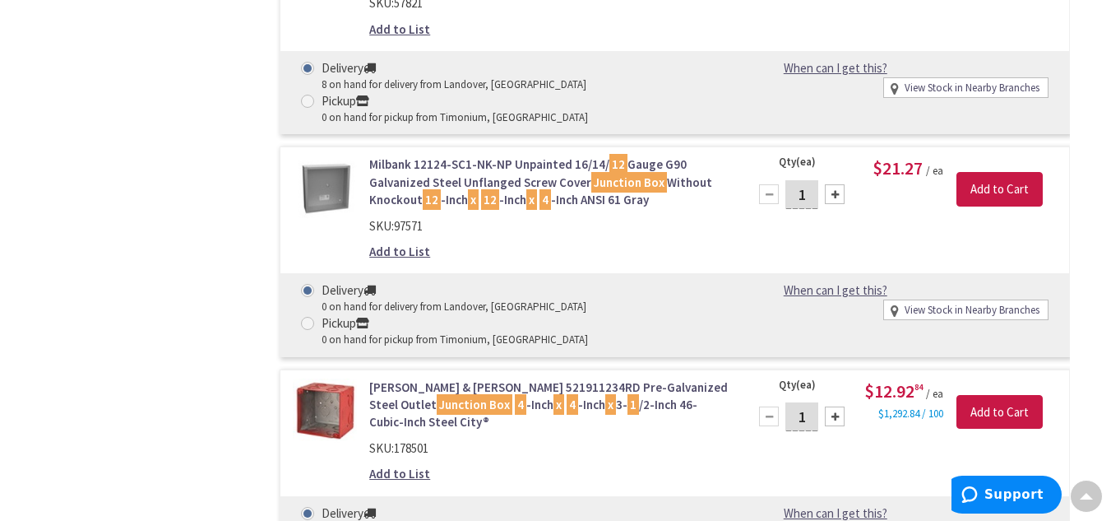
click at [334, 155] on img at bounding box center [325, 187] width 64 height 64
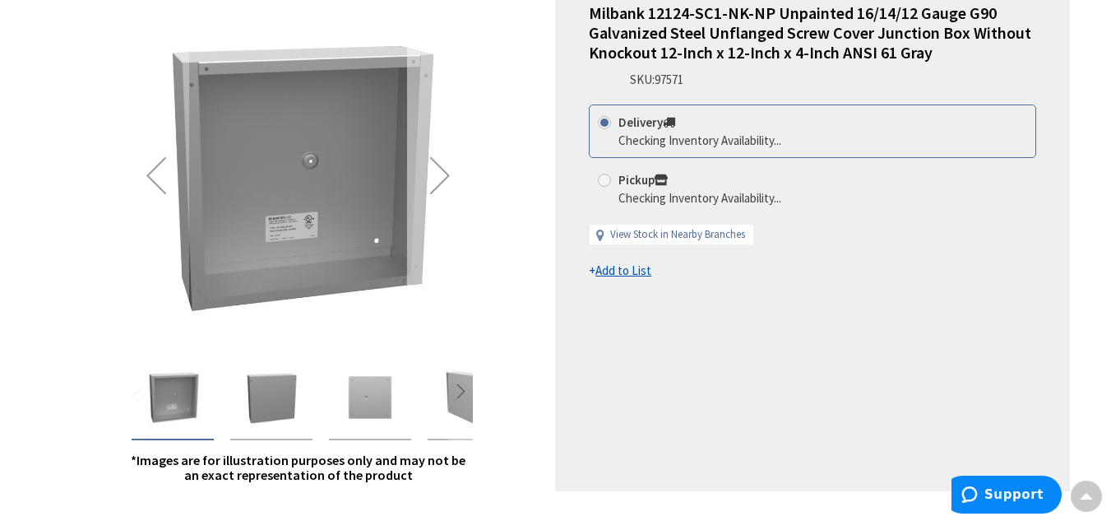
scroll to position [329, 0]
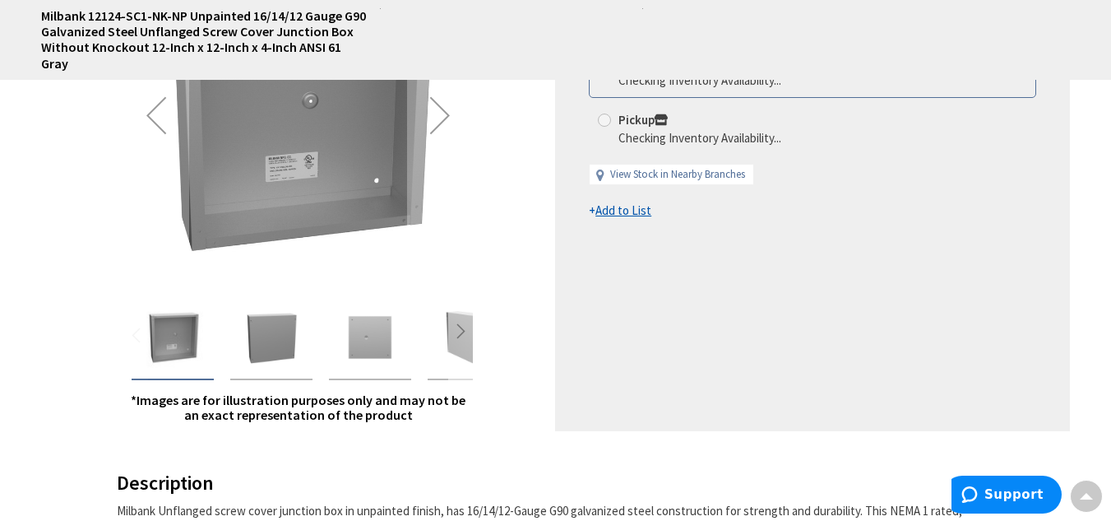
click at [460, 325] on div "Next" at bounding box center [460, 334] width 25 height 25
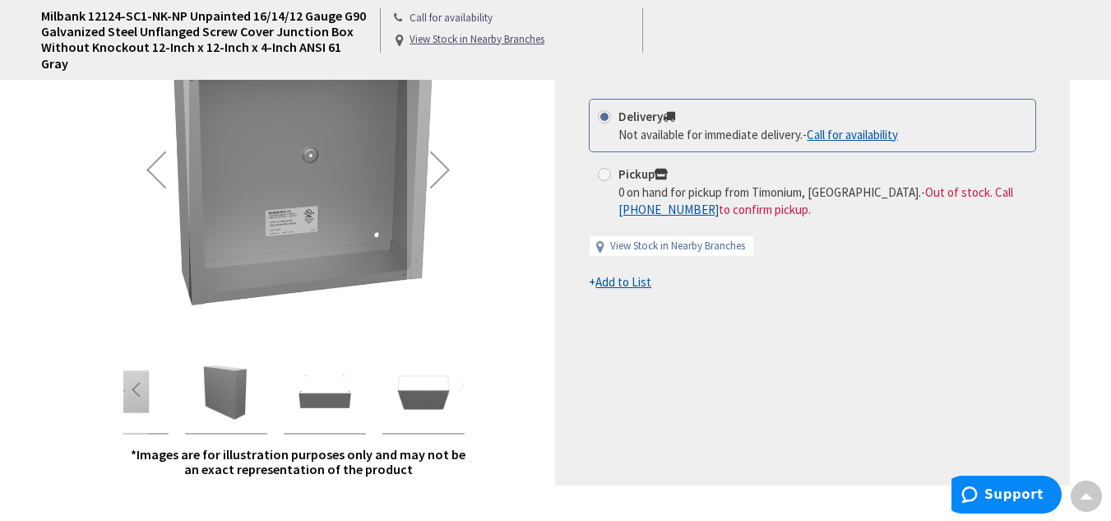
scroll to position [247, 0]
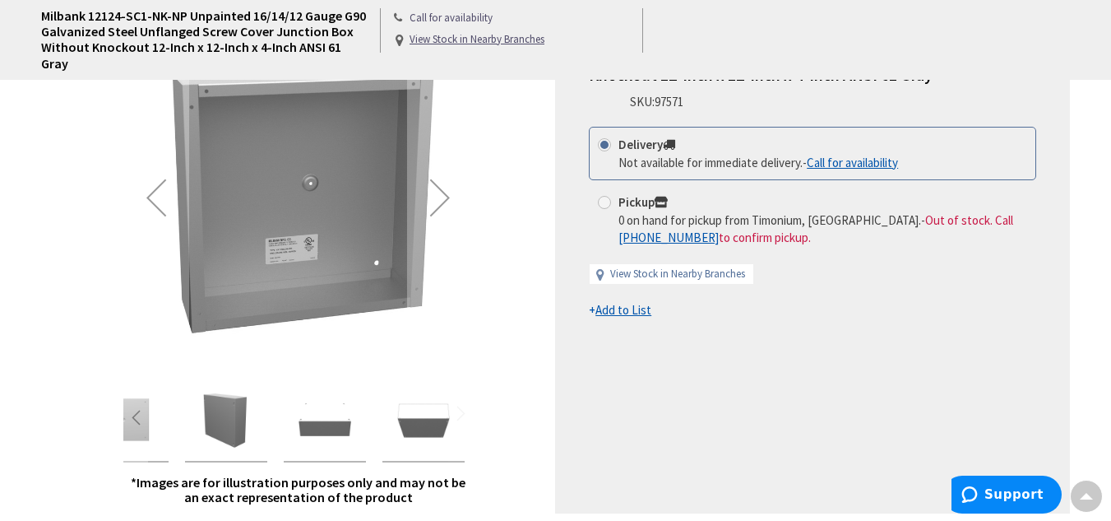
click at [228, 421] on img "Milbank 12124-SC1-NK-NP Unpainted 16/14/12 Gauge G90 Galvanized Steel Unflanged…" at bounding box center [226, 420] width 66 height 66
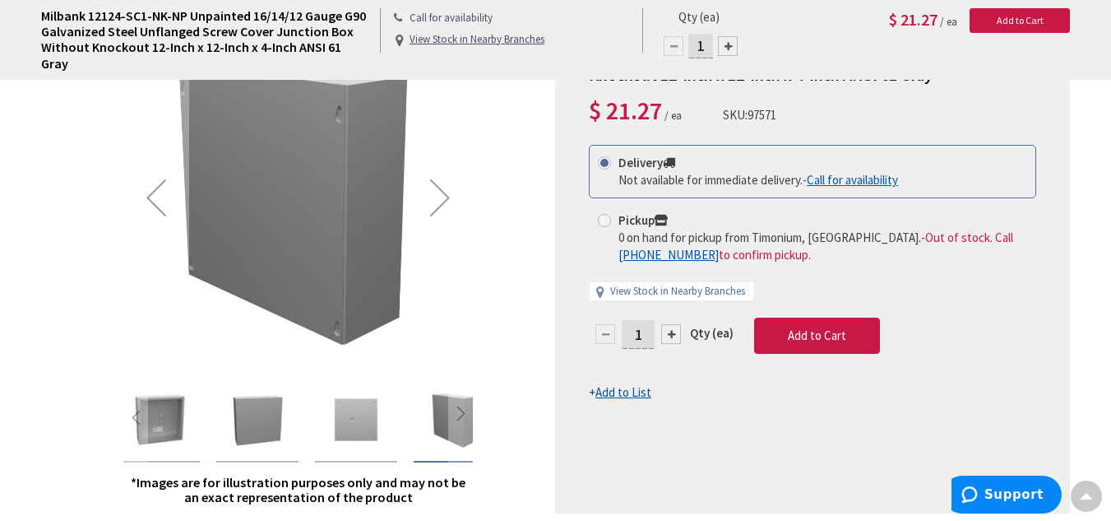
click at [354, 426] on img "Milbank 12124-SC1-NK-NP Unpainted 16/14/12 Gauge G90 Galvanized Steel Unflanged…" at bounding box center [356, 420] width 66 height 66
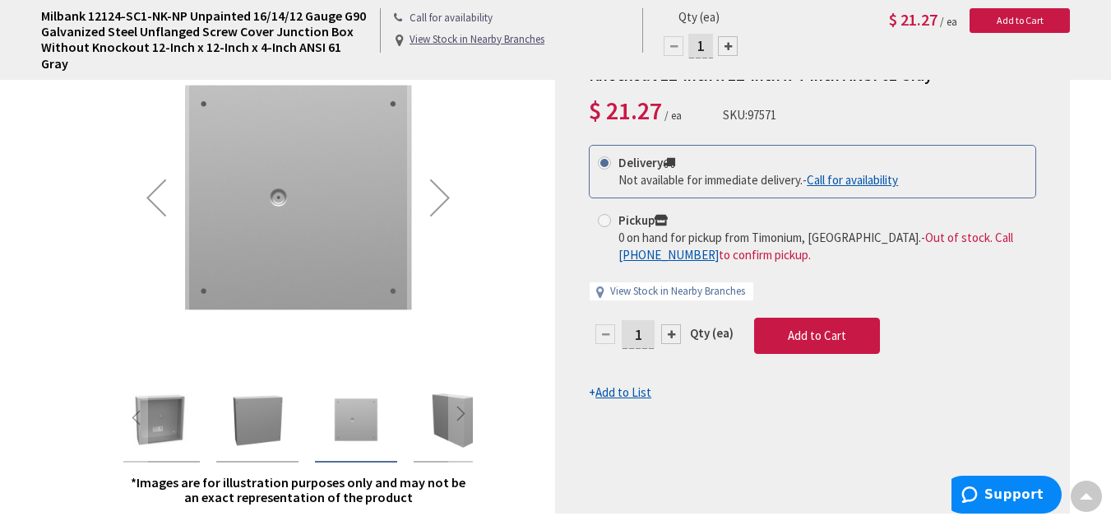
click at [268, 425] on img "Milbank 12124-SC1-NK-NP Unpainted 16/14/12 Gauge G90 Galvanized Steel Unflanged…" at bounding box center [258, 420] width 66 height 66
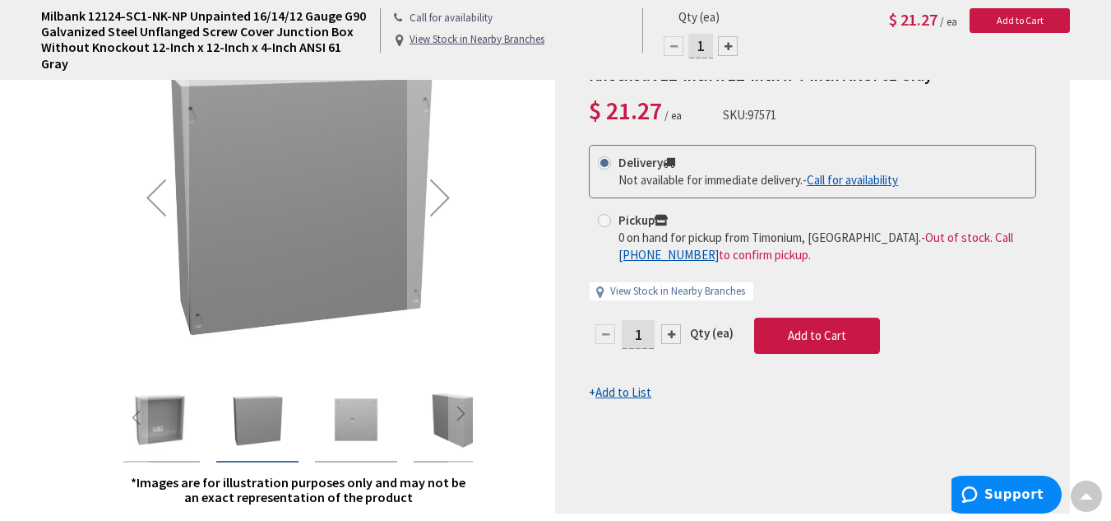
click at [170, 417] on img "Milbank 12124-SC1-NK-NP Unpainted 16/14/12 Gauge G90 Galvanized Steel Unflanged…" at bounding box center [159, 420] width 66 height 66
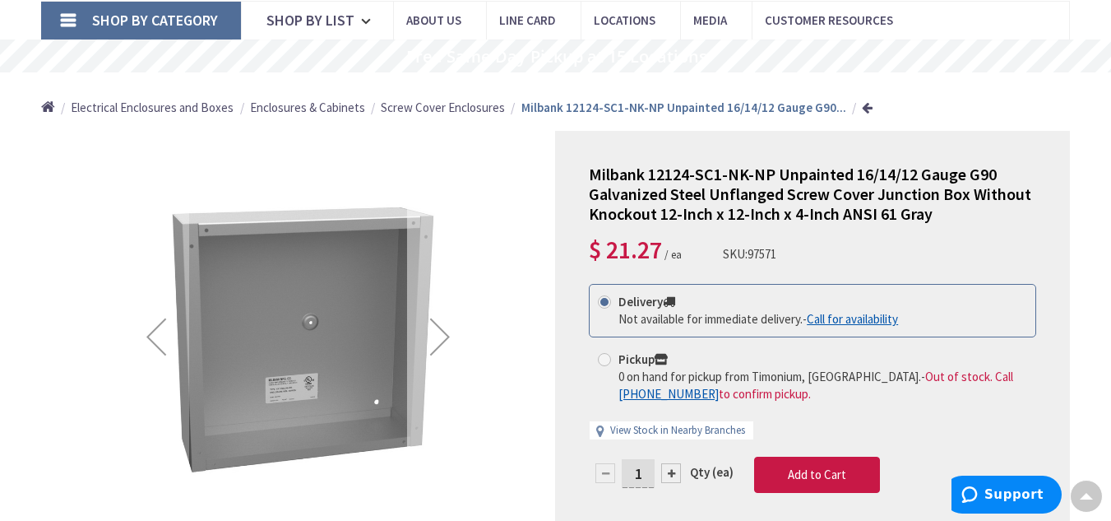
scroll to position [82, 0]
